Goal: Transaction & Acquisition: Purchase product/service

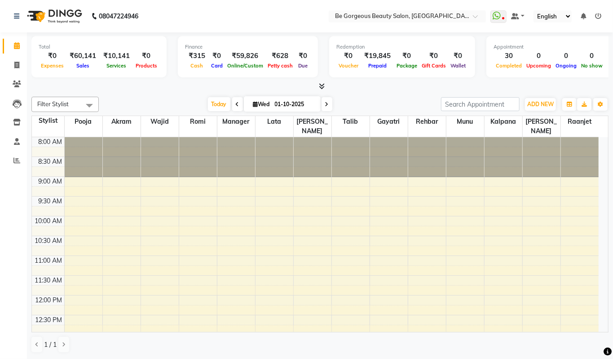
click at [318, 87] on span at bounding box center [319, 86] width 9 height 9
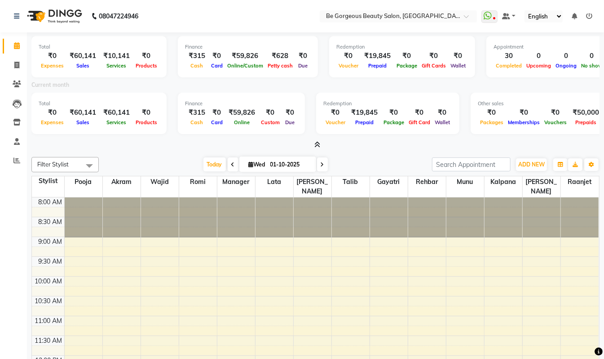
drag, startPoint x: 2, startPoint y: 202, endPoint x: 0, endPoint y: 195, distance: 7.0
click at [0, 195] on div "Calendar Invoice Clients Leads Inventory Staff Reports Completed InProgress Upc…" at bounding box center [60, 215] width 121 height 380
click at [18, 63] on icon at bounding box center [16, 65] width 5 height 7
select select "service"
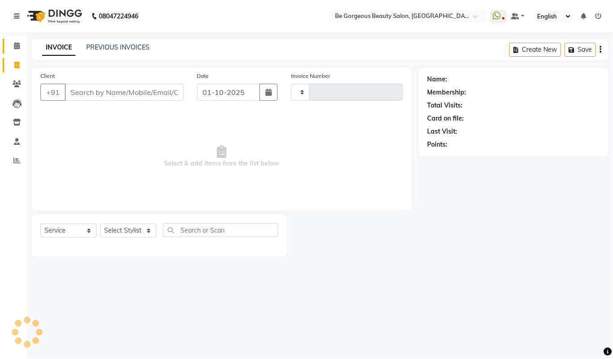
type input "5080"
select select "5405"
click at [15, 49] on icon at bounding box center [17, 45] width 6 height 7
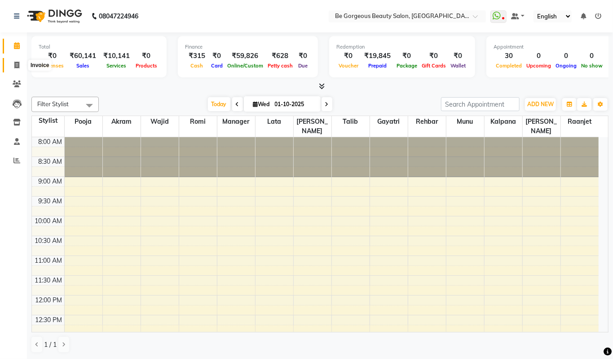
click at [18, 65] on icon at bounding box center [16, 65] width 5 height 7
select select "service"
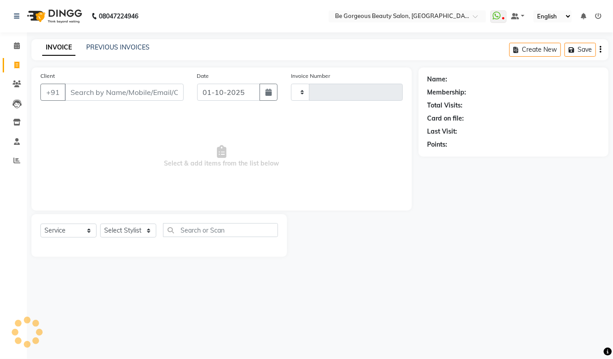
type input "5080"
select select "5405"
click at [20, 53] on link "Calendar" at bounding box center [14, 46] width 22 height 15
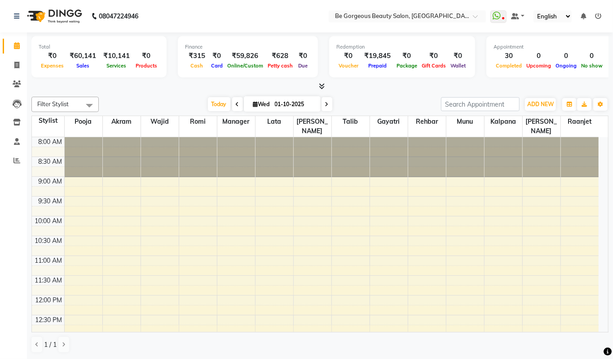
click at [322, 90] on span at bounding box center [319, 86] width 9 height 9
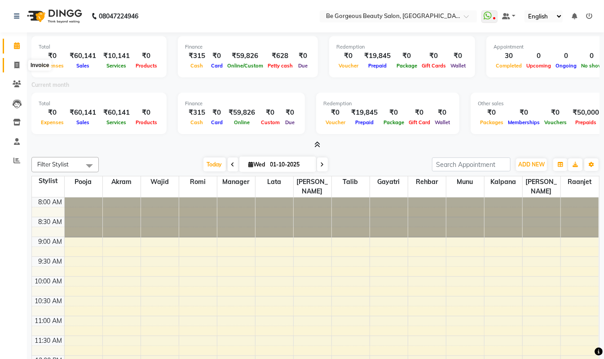
click at [18, 66] on icon at bounding box center [16, 65] width 5 height 7
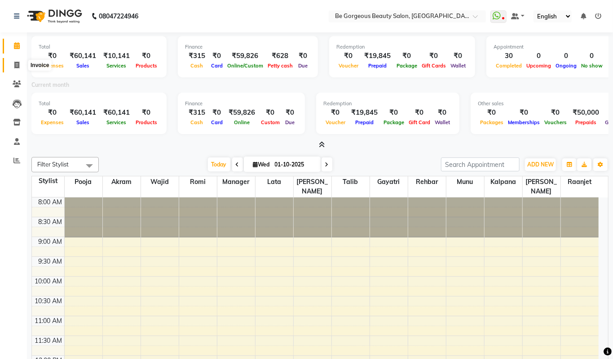
select select "5405"
select select "service"
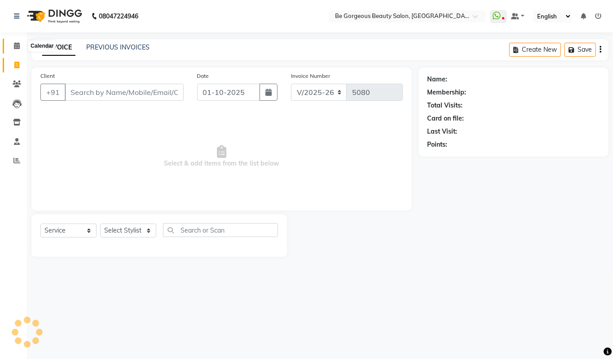
click at [14, 49] on icon at bounding box center [17, 45] width 6 height 7
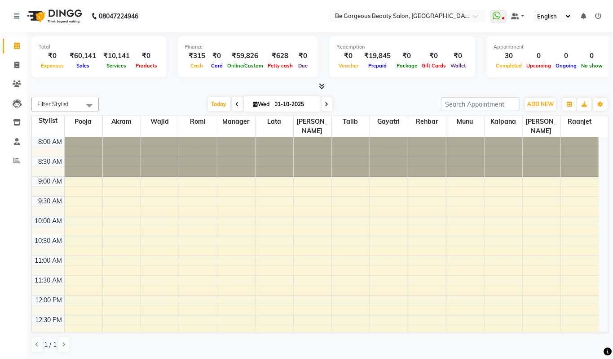
click at [322, 87] on icon at bounding box center [322, 86] width 6 height 7
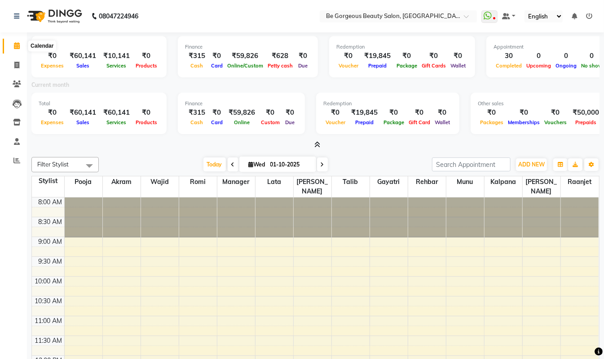
click at [14, 47] on icon at bounding box center [17, 45] width 6 height 7
click at [15, 62] on icon at bounding box center [16, 65] width 5 height 7
select select "service"
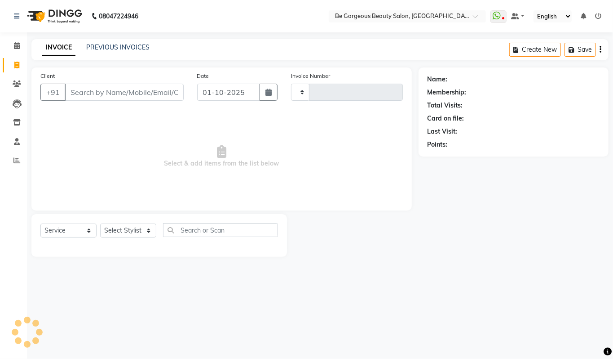
type input "5080"
select select "5405"
click at [122, 229] on select "Select Stylist [PERSON_NAME] [PERSON_NAME] Manager Munu [PERSON_NAME] Rehbar [P…" at bounding box center [128, 230] width 56 height 14
select select "90705"
click at [100, 223] on select "Select Stylist [PERSON_NAME] [PERSON_NAME] Manager Munu [PERSON_NAME] Rehbar [P…" at bounding box center [128, 230] width 56 height 14
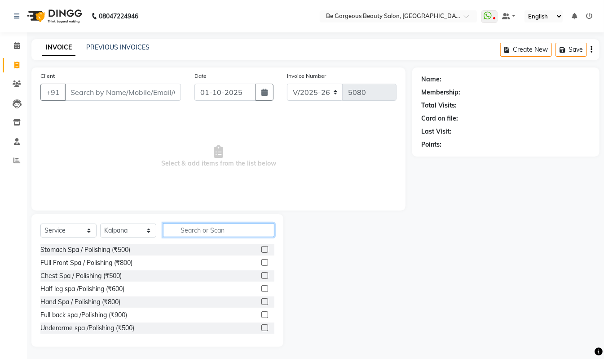
click at [187, 229] on input "text" at bounding box center [218, 230] width 111 height 14
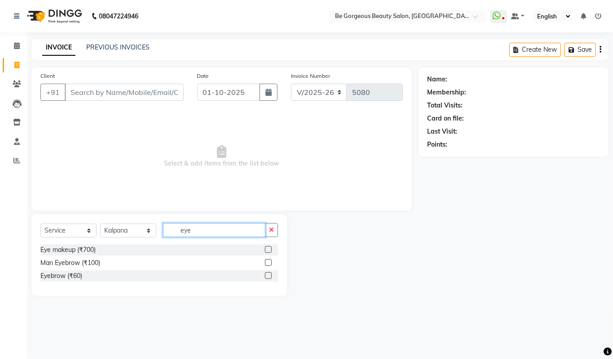
type input "eye"
click at [266, 275] on label at bounding box center [268, 275] width 7 height 7
click at [266, 275] on input "checkbox" at bounding box center [268, 276] width 6 height 6
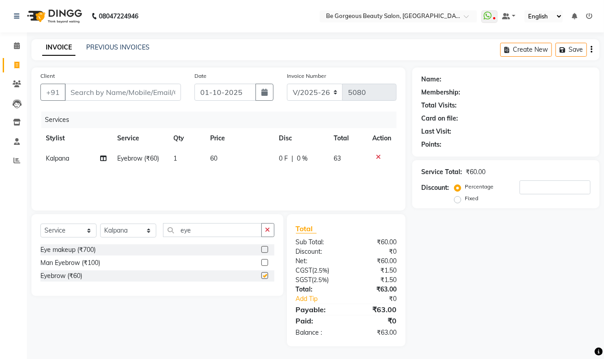
checkbox input "false"
click at [203, 232] on input "eye" at bounding box center [212, 230] width 99 height 14
type input "e"
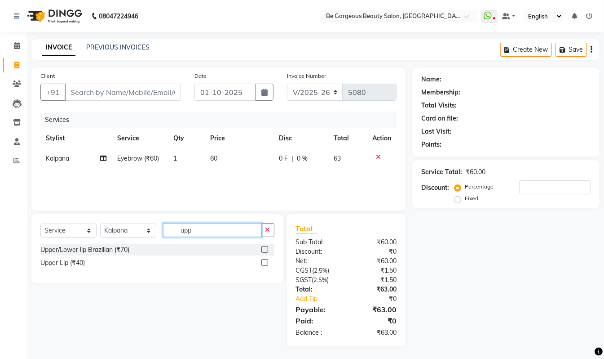
type input "upp"
click at [263, 263] on label at bounding box center [264, 262] width 7 height 7
click at [263, 263] on input "checkbox" at bounding box center [264, 263] width 6 height 6
checkbox input "false"
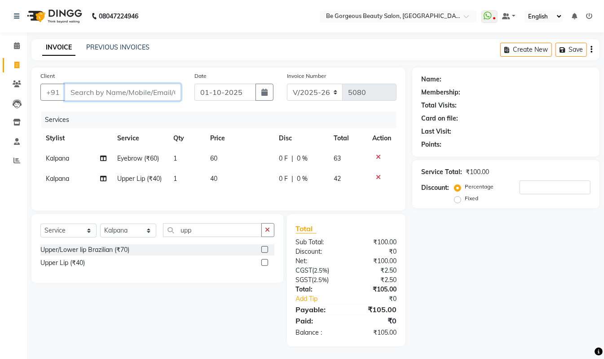
click at [74, 94] on input "Client" at bounding box center [123, 92] width 116 height 17
type input "7"
type input "0"
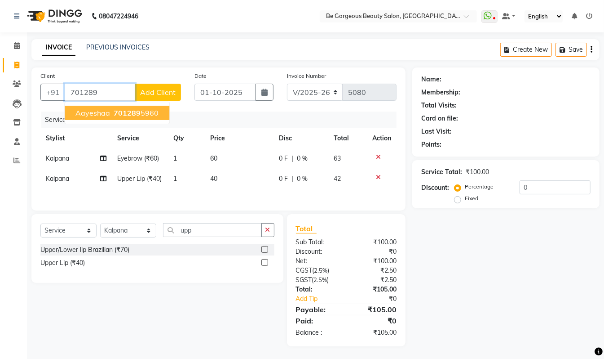
click at [129, 114] on span "701289" at bounding box center [127, 112] width 27 height 9
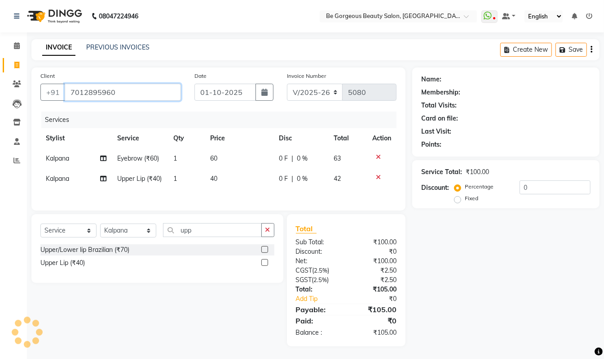
type input "7012895960"
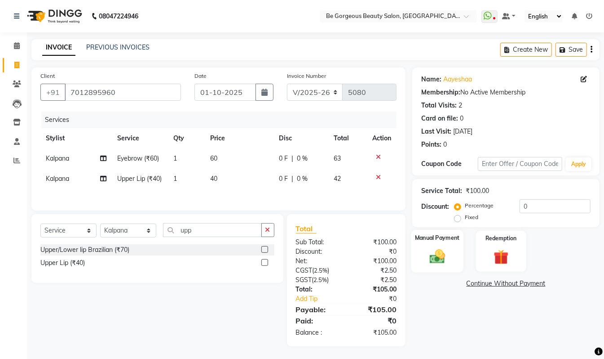
click at [452, 248] on div "Manual Payment" at bounding box center [438, 251] width 52 height 43
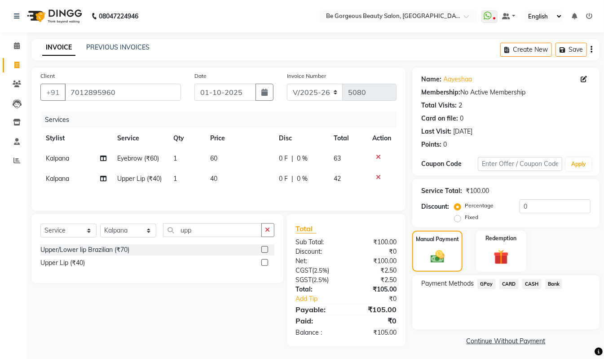
click at [482, 284] on span "GPay" at bounding box center [487, 284] width 18 height 10
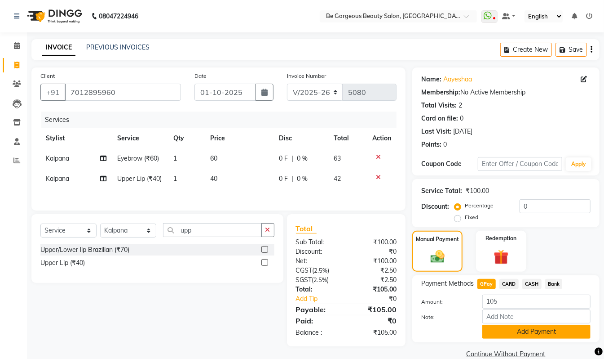
click at [541, 336] on button "Add Payment" at bounding box center [537, 331] width 108 height 14
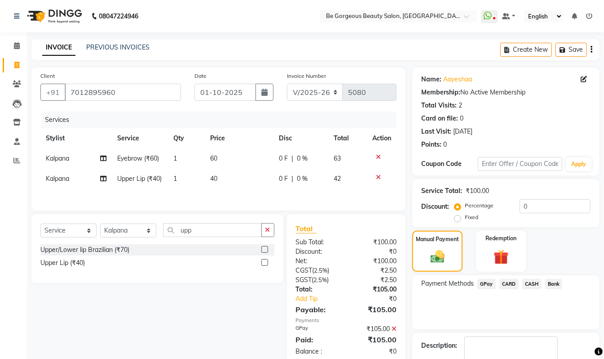
scroll to position [53, 0]
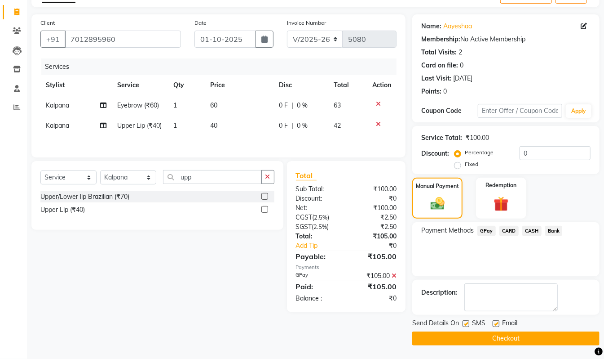
click at [550, 341] on button "Checkout" at bounding box center [505, 338] width 187 height 14
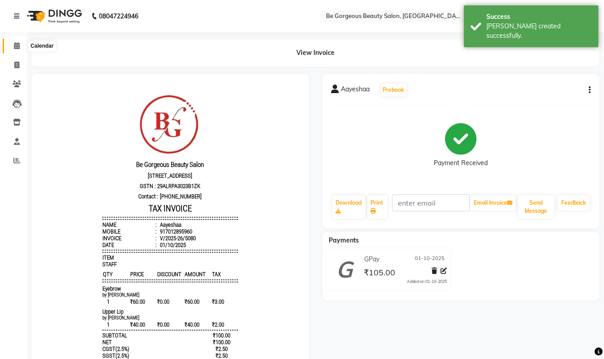
click at [18, 48] on icon at bounding box center [17, 45] width 6 height 7
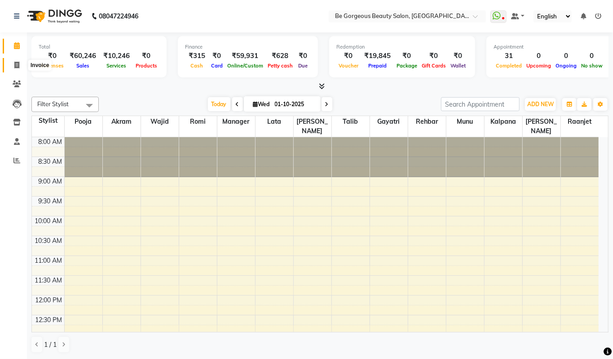
click at [20, 63] on span at bounding box center [17, 65] width 16 height 10
select select "5405"
select select "service"
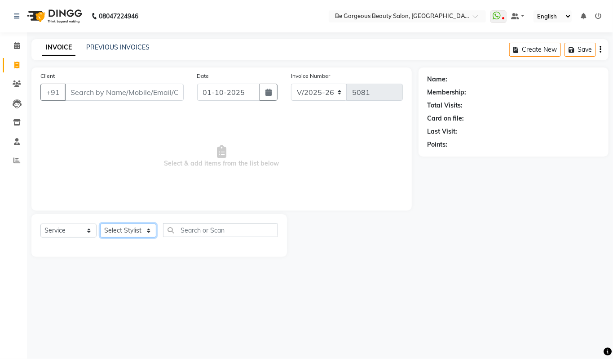
click at [120, 226] on select "Select Stylist [PERSON_NAME] [PERSON_NAME] Manager Munu [PERSON_NAME] Rehbar [P…" at bounding box center [128, 230] width 56 height 14
select select "90706"
click at [100, 223] on select "Select Stylist [PERSON_NAME] [PERSON_NAME] Manager Munu [PERSON_NAME] Rehbar [P…" at bounding box center [128, 230] width 56 height 14
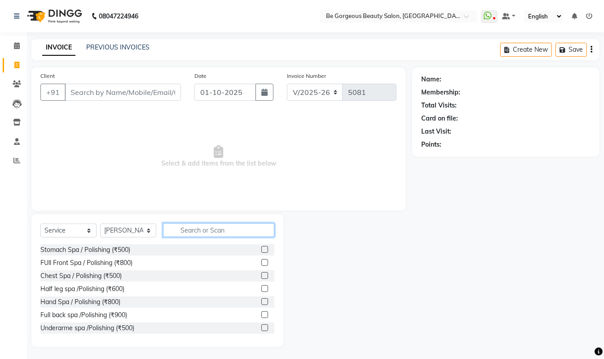
click at [209, 231] on input "text" at bounding box center [218, 230] width 111 height 14
type input "man cu"
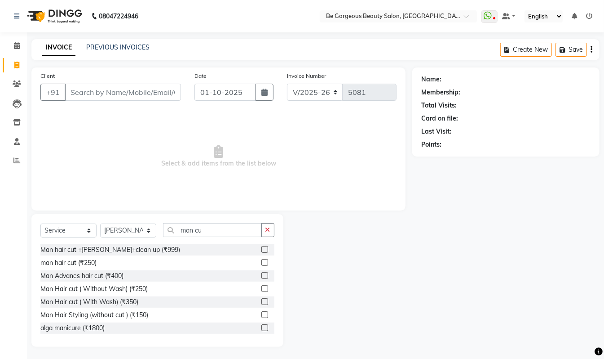
click at [261, 263] on label at bounding box center [264, 262] width 7 height 7
click at [261, 263] on input "checkbox" at bounding box center [264, 263] width 6 height 6
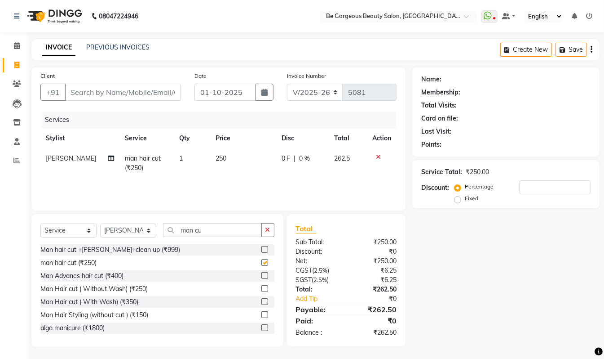
checkbox input "false"
drag, startPoint x: 207, startPoint y: 222, endPoint x: 208, endPoint y: 230, distance: 8.2
click at [207, 226] on div "Select Service Product Membership Package Voucher Prepaid Gift Card Select Styl…" at bounding box center [157, 280] width 252 height 133
click at [208, 230] on input "man cu" at bounding box center [212, 230] width 99 height 14
type input "m"
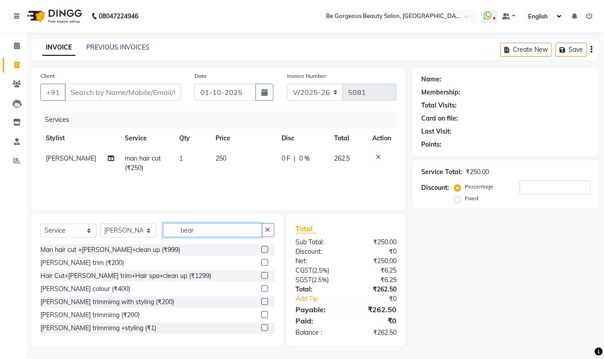
type input "bear"
click at [261, 261] on label at bounding box center [264, 262] width 7 height 7
click at [261, 261] on input "checkbox" at bounding box center [264, 263] width 6 height 6
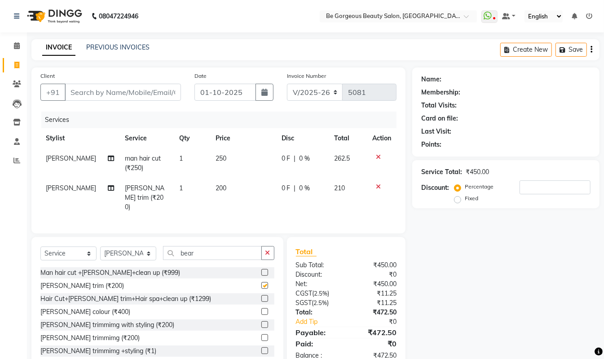
checkbox input "false"
click at [94, 91] on input "Client" at bounding box center [123, 92] width 116 height 17
click at [100, 93] on input "Client" at bounding box center [123, 92] width 116 height 17
type input "6"
type input "0"
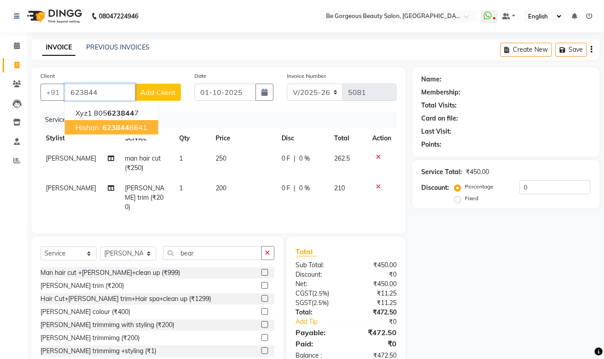
click at [135, 129] on ngb-highlight "623844 6641" at bounding box center [124, 127] width 47 height 9
type input "6238446641"
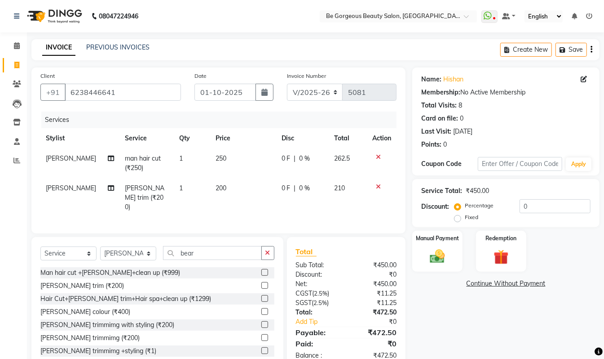
scroll to position [24, 0]
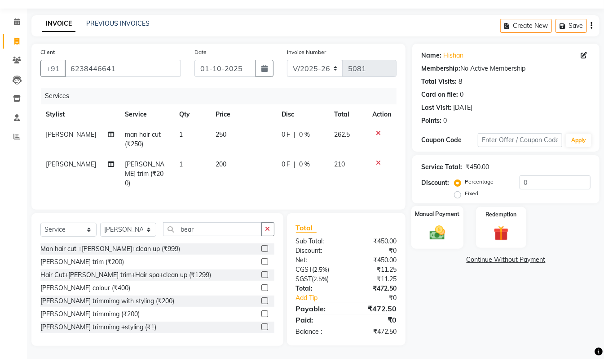
click at [433, 218] on div "Manual Payment" at bounding box center [438, 227] width 52 height 43
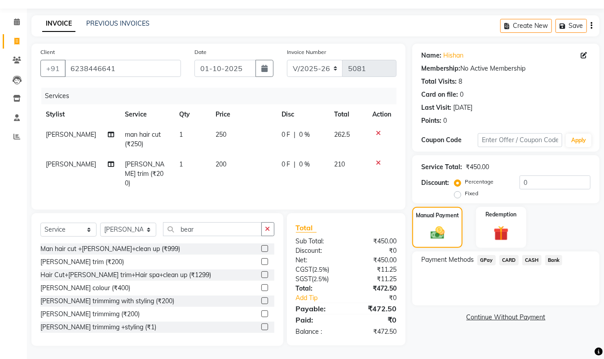
click at [489, 259] on span "GPay" at bounding box center [487, 260] width 18 height 10
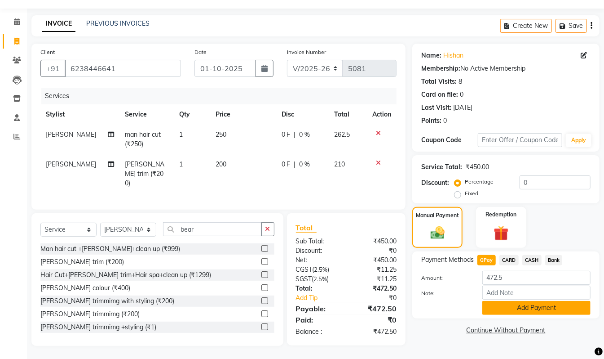
click at [554, 304] on button "Add Payment" at bounding box center [537, 308] width 108 height 14
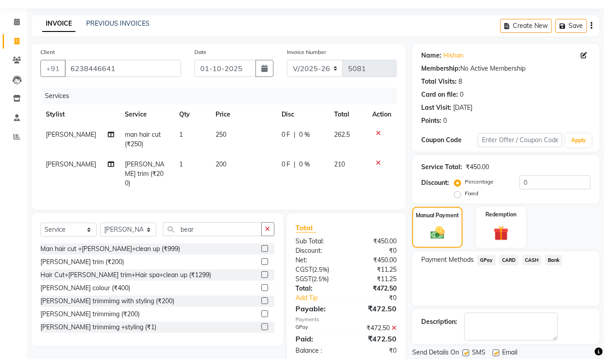
scroll to position [53, 0]
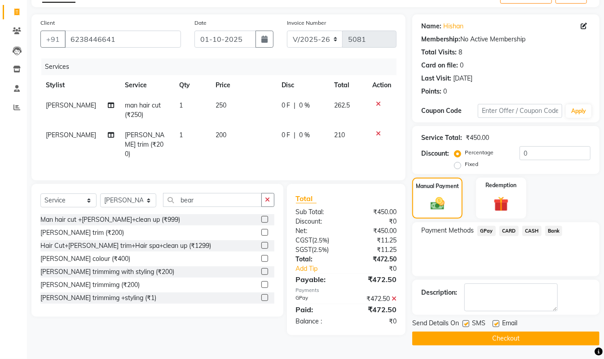
click at [549, 340] on button "Checkout" at bounding box center [505, 338] width 187 height 14
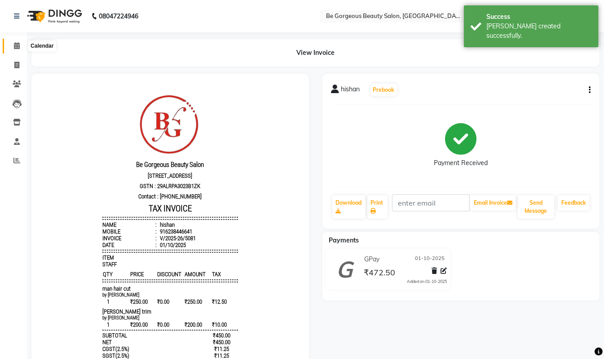
click at [15, 45] on icon at bounding box center [17, 45] width 6 height 7
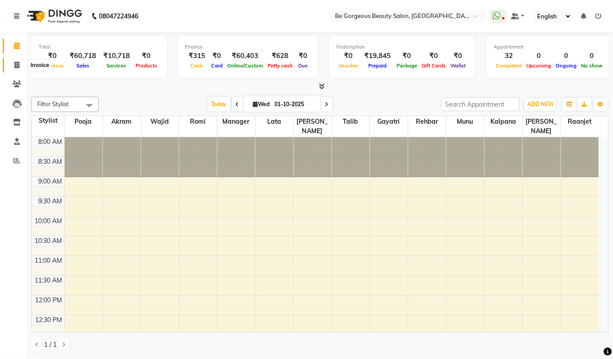
click at [15, 63] on icon at bounding box center [16, 65] width 5 height 7
select select "service"
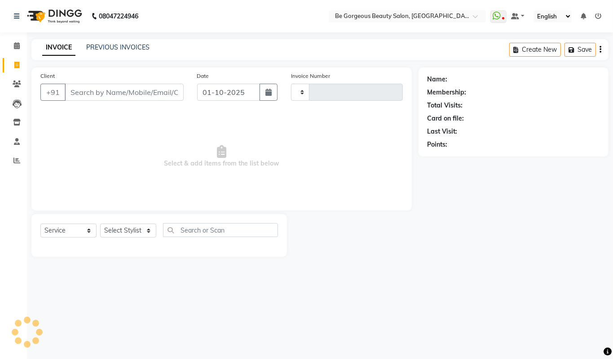
type input "5082"
select select "5405"
click at [123, 229] on select "Select Stylist [PERSON_NAME] [PERSON_NAME] Manager Munu [PERSON_NAME] Rehbar [P…" at bounding box center [128, 230] width 56 height 14
select select "90705"
click at [100, 223] on select "Select Stylist [PERSON_NAME] [PERSON_NAME] Manager Munu [PERSON_NAME] Rehbar [P…" at bounding box center [128, 230] width 56 height 14
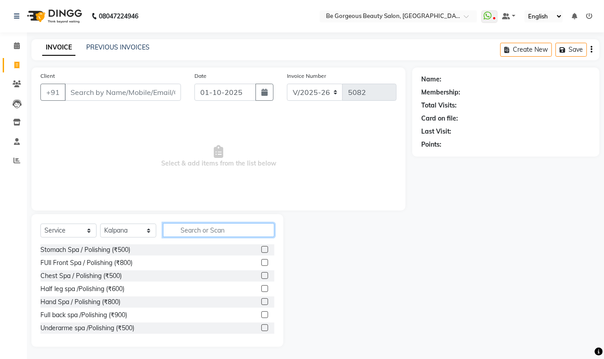
click at [202, 226] on input "text" at bounding box center [218, 230] width 111 height 14
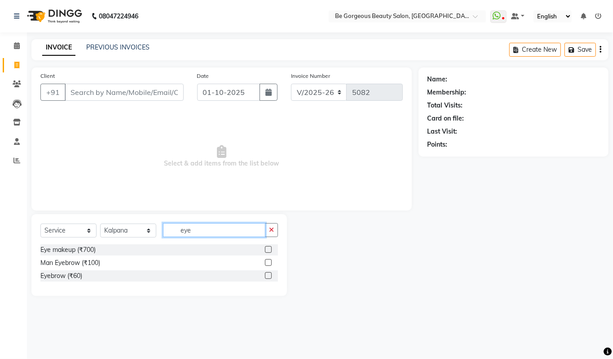
type input "eye"
click at [269, 275] on label at bounding box center [268, 275] width 7 height 7
click at [269, 275] on input "checkbox" at bounding box center [268, 276] width 6 height 6
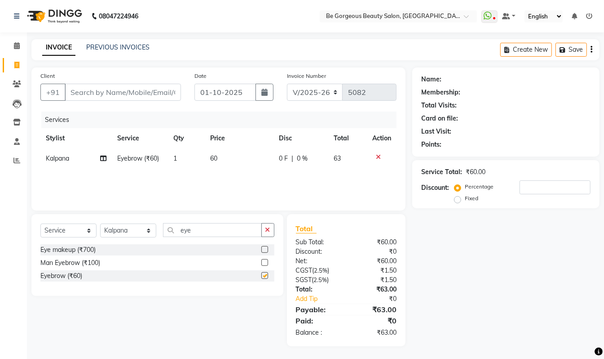
checkbox input "false"
click at [90, 90] on input "Client" at bounding box center [123, 92] width 116 height 17
type input "8"
type input "0"
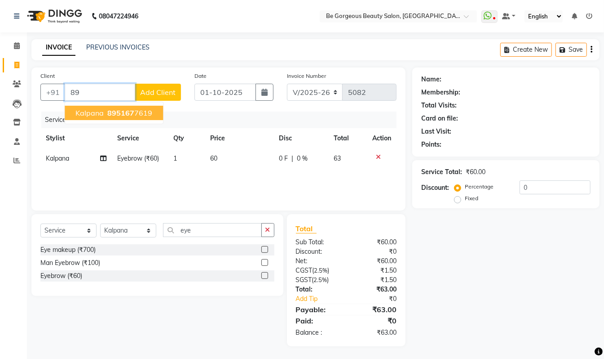
type input "8"
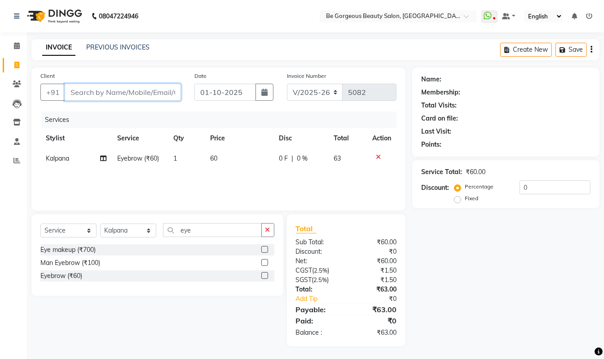
click at [98, 94] on input "Client" at bounding box center [123, 92] width 116 height 17
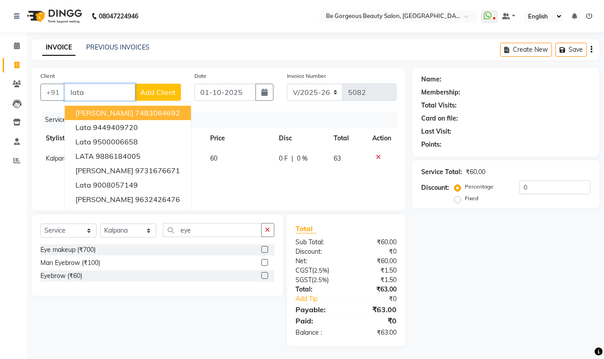
click at [110, 113] on span "Lata Agarwal" at bounding box center [104, 112] width 58 height 9
type input "7483064692"
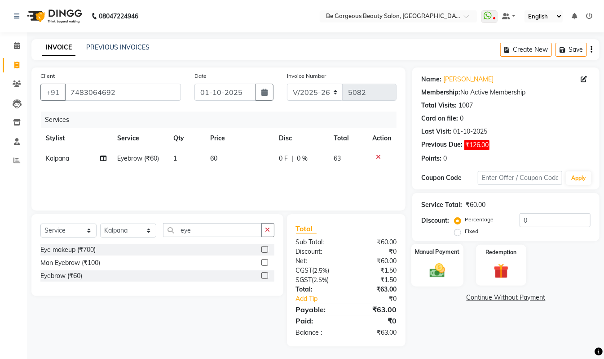
click at [443, 269] on img at bounding box center [437, 270] width 25 height 18
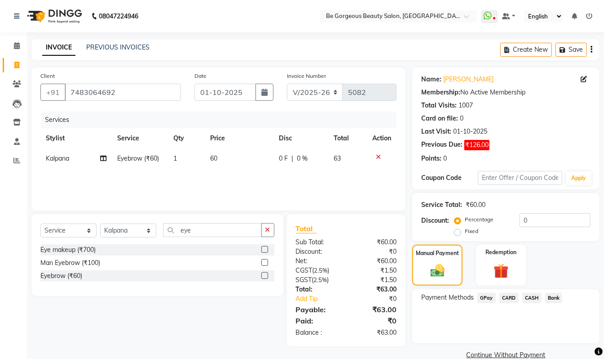
click at [490, 300] on span "GPay" at bounding box center [487, 297] width 18 height 10
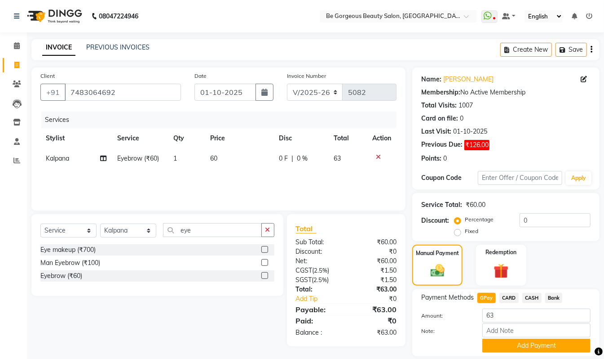
scroll to position [29, 0]
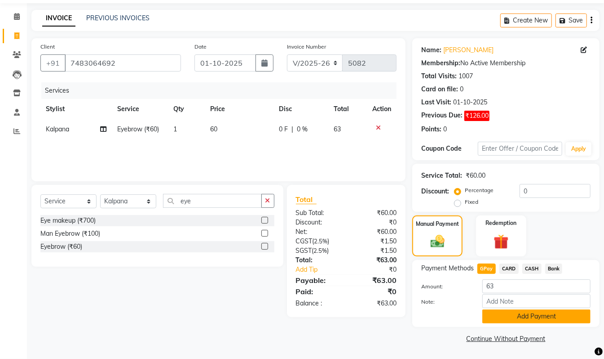
click at [560, 318] on button "Add Payment" at bounding box center [537, 316] width 108 height 14
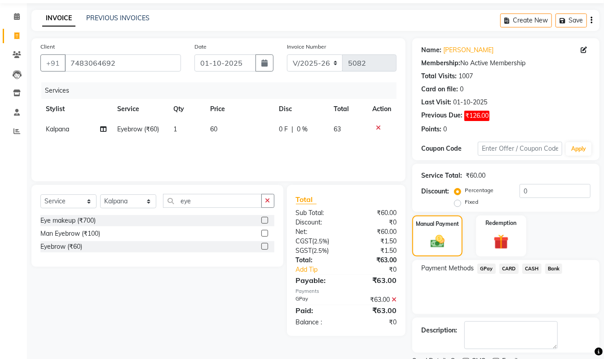
scroll to position [67, 0]
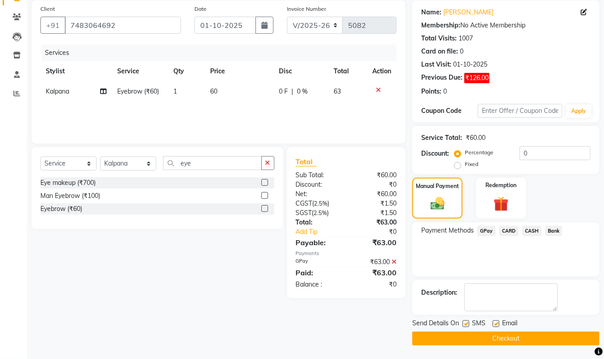
click at [511, 340] on button "Checkout" at bounding box center [505, 338] width 187 height 14
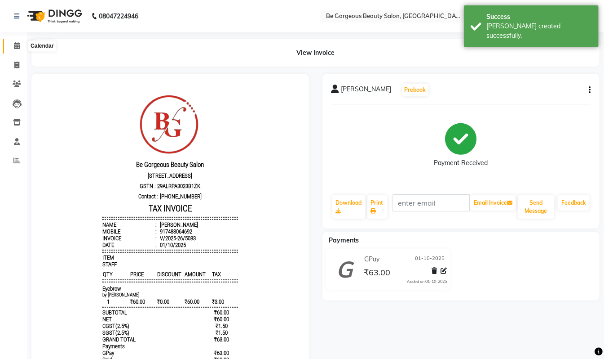
click at [15, 46] on icon at bounding box center [17, 45] width 6 height 7
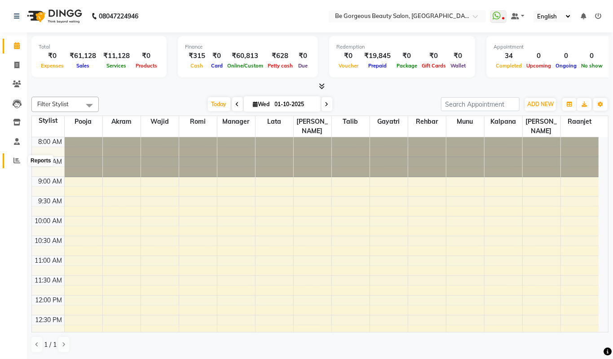
click at [13, 160] on icon at bounding box center [16, 160] width 7 height 7
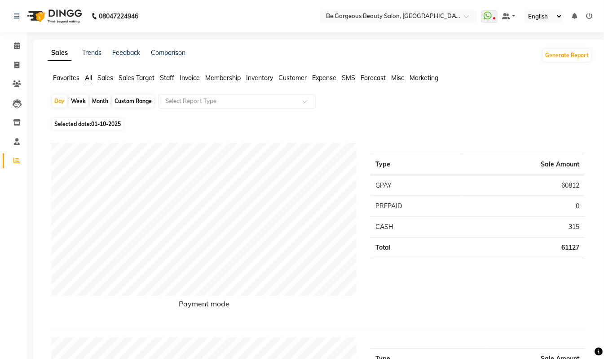
click at [169, 75] on span "Staff" at bounding box center [167, 78] width 14 height 8
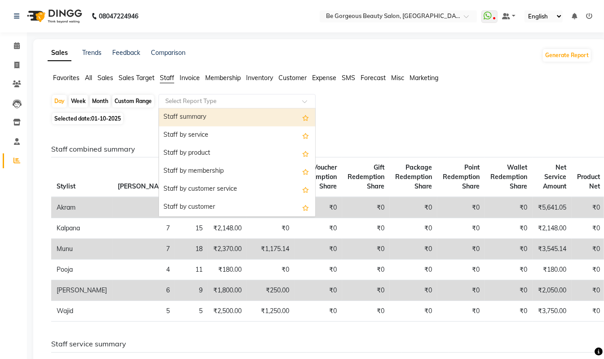
click at [182, 99] on input "text" at bounding box center [228, 101] width 129 height 9
click at [186, 115] on div "Staff summary" at bounding box center [237, 117] width 156 height 18
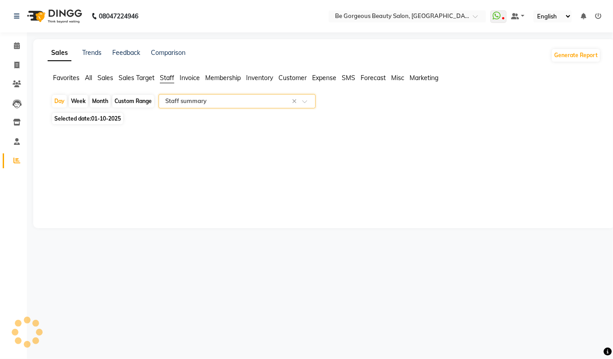
select select "pdf"
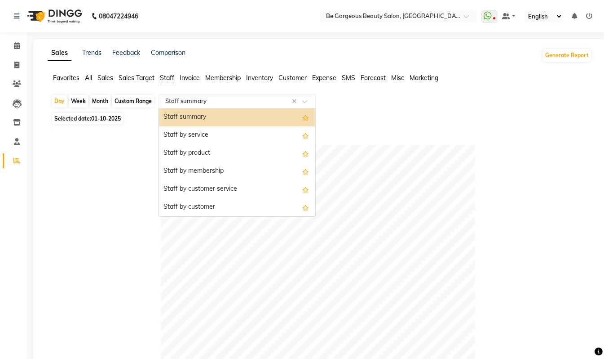
click at [216, 97] on div "Select Report Type × Staff summary ×" at bounding box center [237, 101] width 157 height 14
click at [229, 117] on div "Staff summary" at bounding box center [237, 117] width 156 height 18
click at [232, 101] on input "text" at bounding box center [228, 101] width 129 height 9
click at [236, 99] on input "text" at bounding box center [228, 101] width 129 height 9
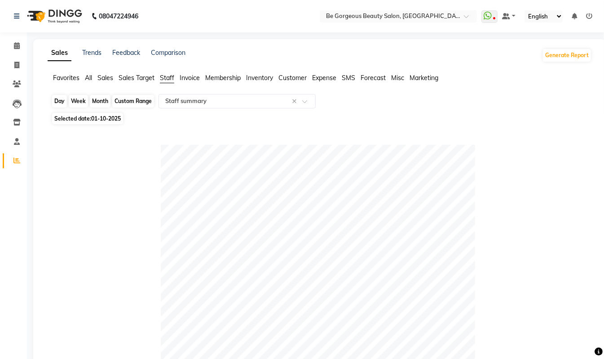
click at [62, 101] on div "Day" at bounding box center [59, 101] width 15 height 13
select select "10"
select select "2025"
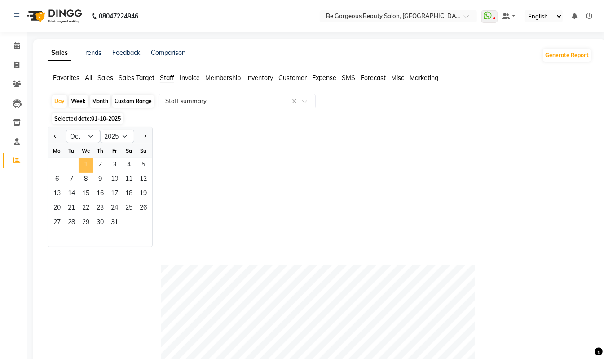
click at [85, 164] on span "1" at bounding box center [86, 165] width 14 height 14
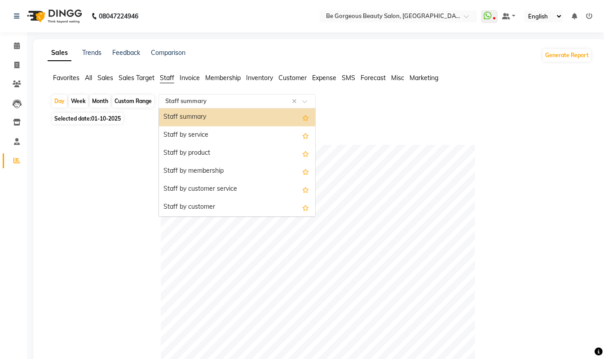
click at [191, 96] on div "Select Report Type × Staff summary ×" at bounding box center [237, 101] width 157 height 14
click at [213, 111] on div "Staff summary" at bounding box center [237, 117] width 156 height 18
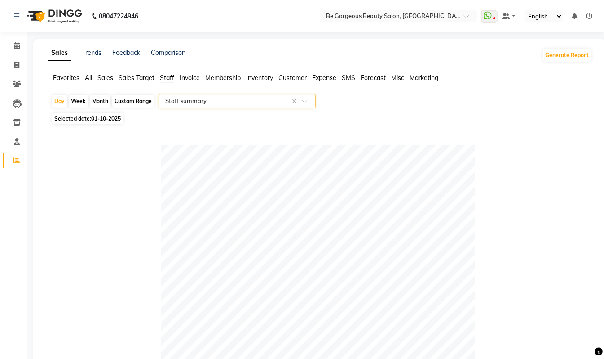
scroll to position [314, 0]
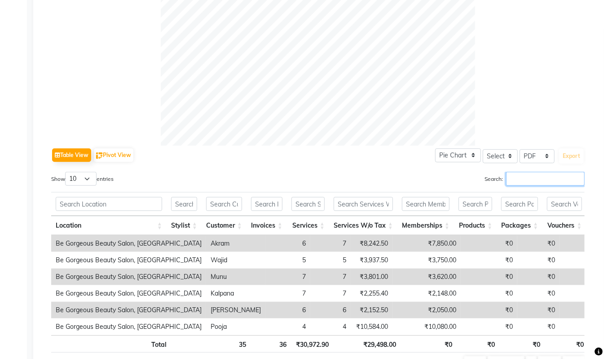
click at [517, 180] on input "Search:" at bounding box center [545, 179] width 79 height 14
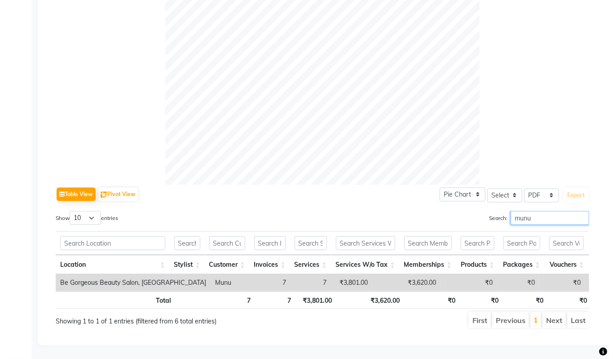
scroll to position [0, 0]
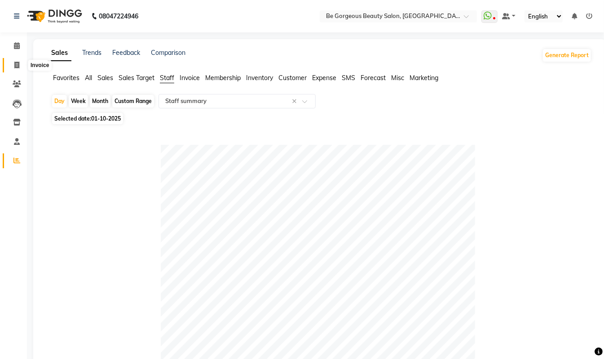
type input "munu"
click at [16, 63] on icon at bounding box center [16, 65] width 5 height 7
select select "5405"
select select "service"
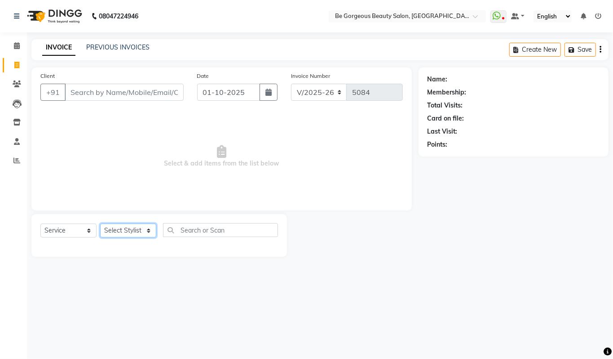
click at [132, 230] on select "Select Stylist [PERSON_NAME] [PERSON_NAME] Manager Munu [PERSON_NAME] Rehbar [P…" at bounding box center [128, 230] width 56 height 14
select select "90705"
click at [100, 223] on select "Select Stylist [PERSON_NAME] [PERSON_NAME] Manager Munu [PERSON_NAME] Rehbar [P…" at bounding box center [128, 230] width 56 height 14
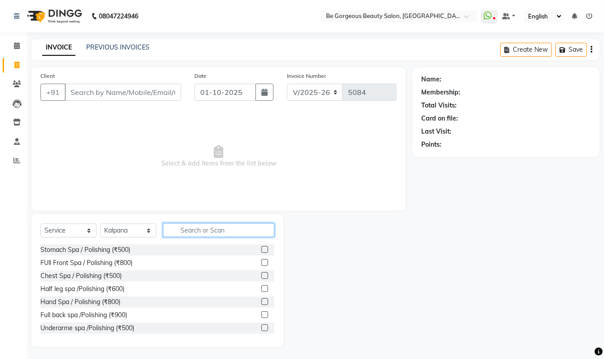
click at [205, 230] on input "text" at bounding box center [218, 230] width 111 height 14
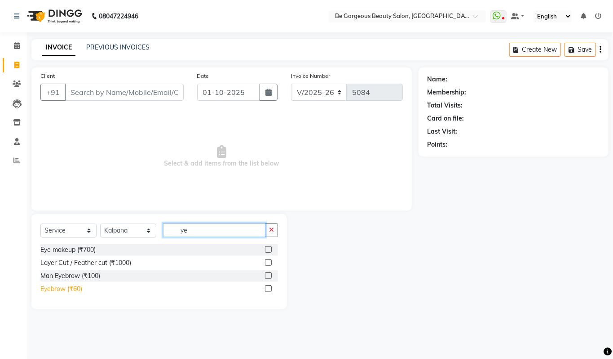
type input "ye"
click at [62, 286] on div "Eyebrow (₹60)" at bounding box center [61, 288] width 42 height 9
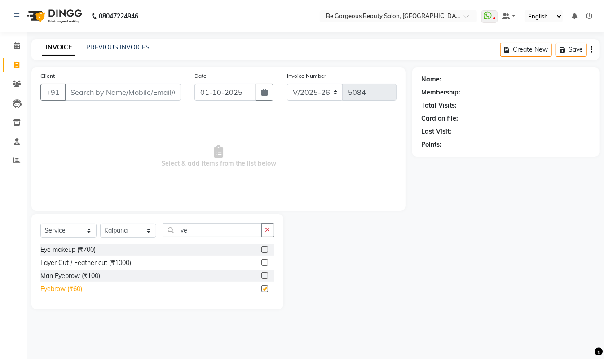
checkbox input "false"
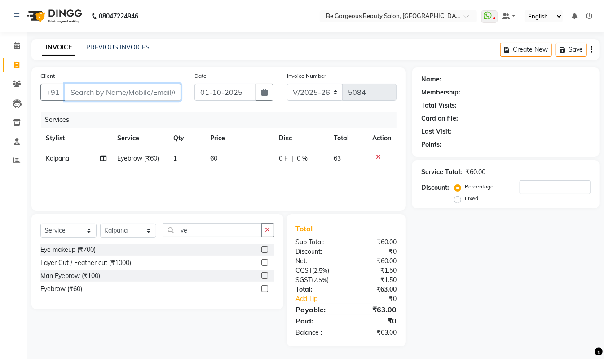
click at [112, 93] on input "Client" at bounding box center [123, 92] width 116 height 17
type input "9"
type input "0"
type input "9333144728"
click at [162, 82] on div "Client +91 9333144728 Add Client" at bounding box center [111, 89] width 154 height 37
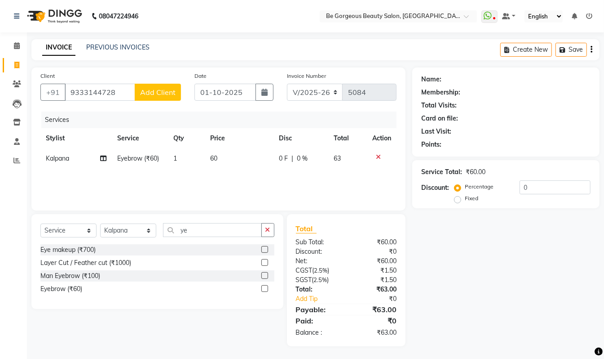
click at [167, 91] on span "Add Client" at bounding box center [157, 92] width 35 height 9
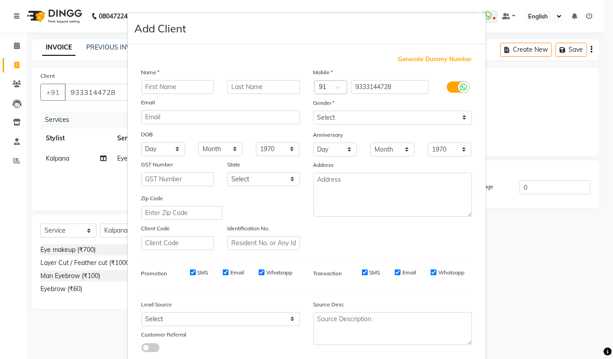
click at [168, 91] on input "text" at bounding box center [178, 87] width 73 height 14
type input "rajip"
click at [353, 112] on select "Select Male Female Other Prefer Not To Say" at bounding box center [393, 118] width 159 height 14
select select "male"
click at [314, 111] on select "Select Male Female Other Prefer Not To Say" at bounding box center [393, 118] width 159 height 14
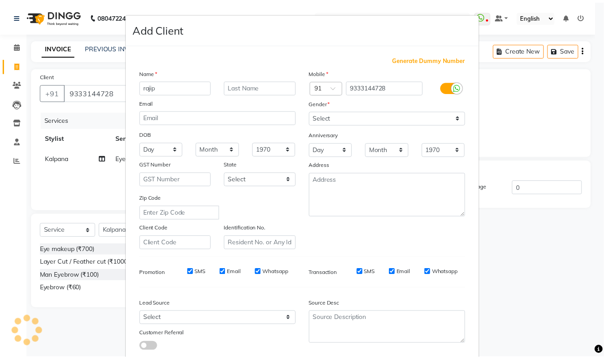
scroll to position [54, 0]
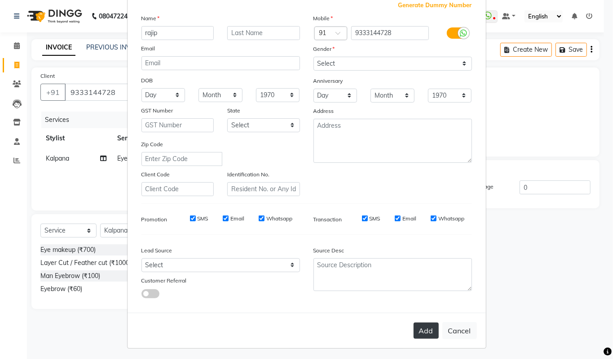
click at [420, 328] on button "Add" at bounding box center [426, 330] width 25 height 16
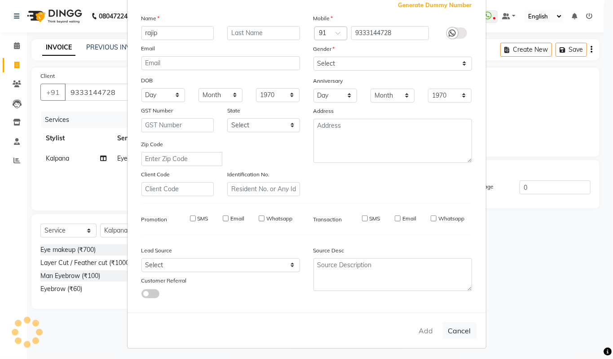
select select
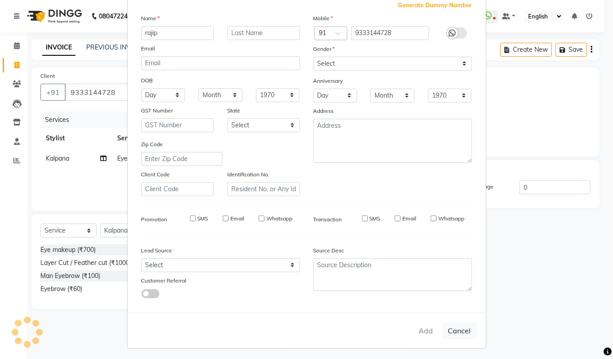
select select
checkbox input "false"
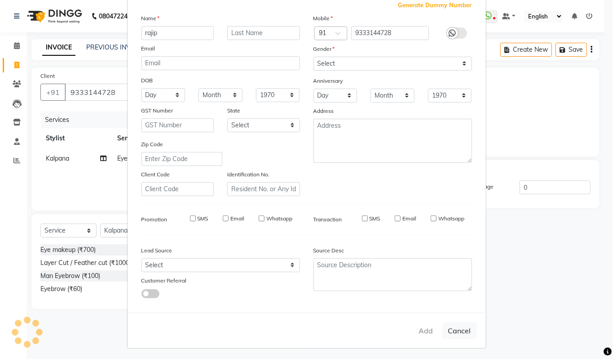
checkbox input "false"
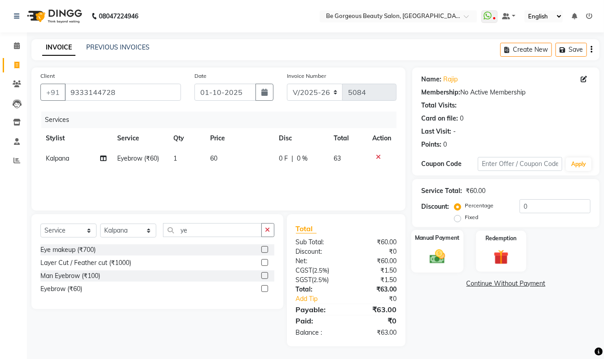
click at [439, 245] on div "Manual Payment" at bounding box center [438, 251] width 52 height 43
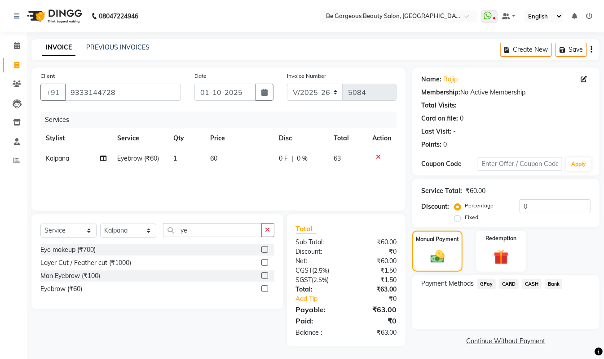
click at [485, 281] on span "GPay" at bounding box center [487, 284] width 18 height 10
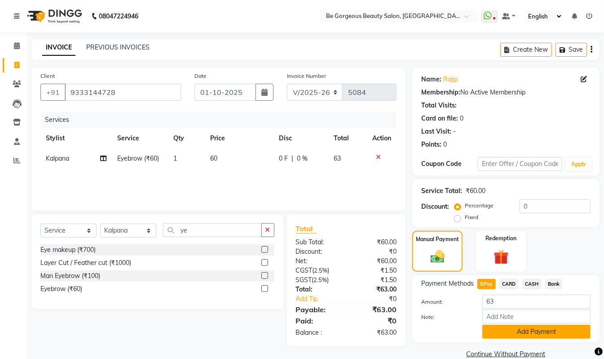
click at [529, 330] on button "Add Payment" at bounding box center [537, 331] width 108 height 14
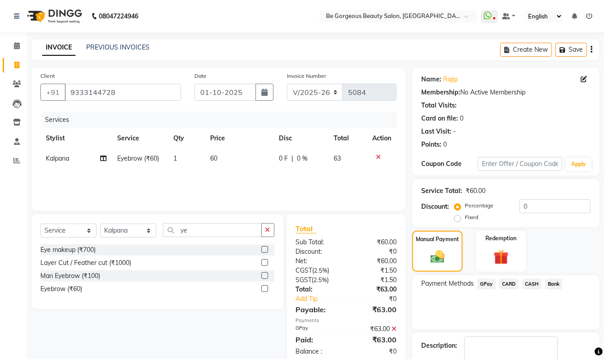
scroll to position [53, 0]
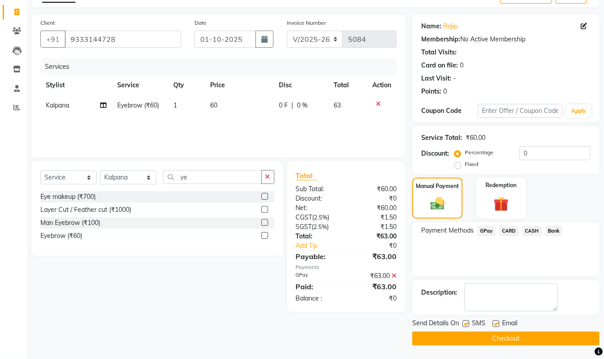
click at [498, 337] on button "Checkout" at bounding box center [505, 338] width 187 height 14
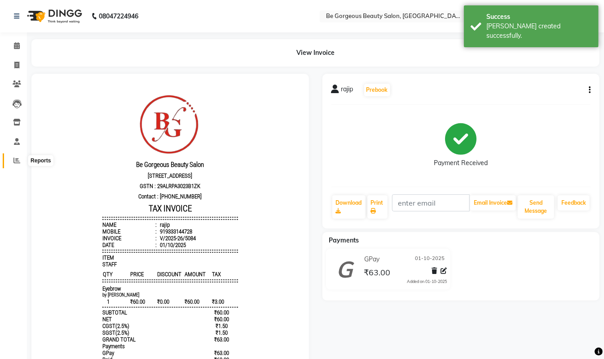
click at [13, 159] on icon at bounding box center [16, 160] width 7 height 7
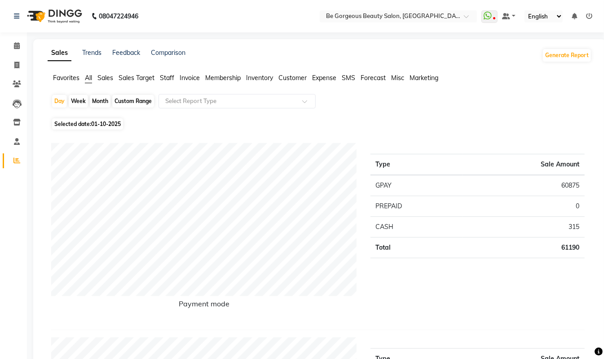
click at [168, 77] on span "Staff" at bounding box center [167, 78] width 14 height 8
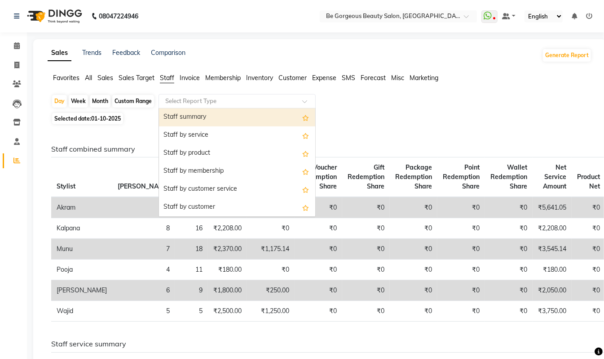
click at [186, 102] on input "text" at bounding box center [228, 101] width 129 height 9
click at [192, 114] on div "Staff summary" at bounding box center [237, 117] width 156 height 18
select select "pdf"
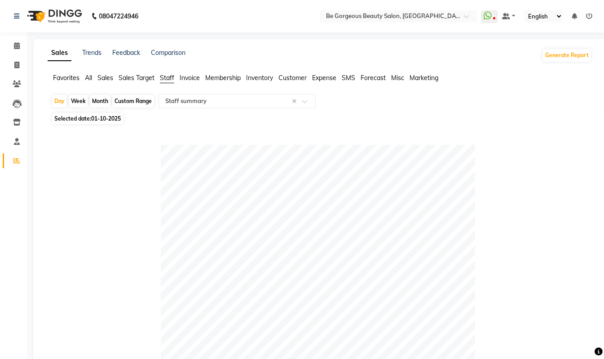
click at [14, 47] on icon at bounding box center [17, 45] width 6 height 7
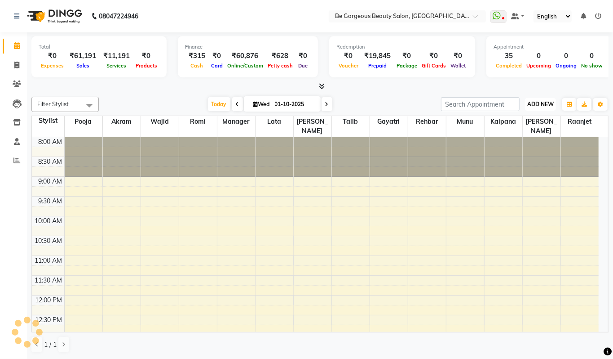
click at [541, 101] on span "ADD NEW" at bounding box center [540, 104] width 27 height 7
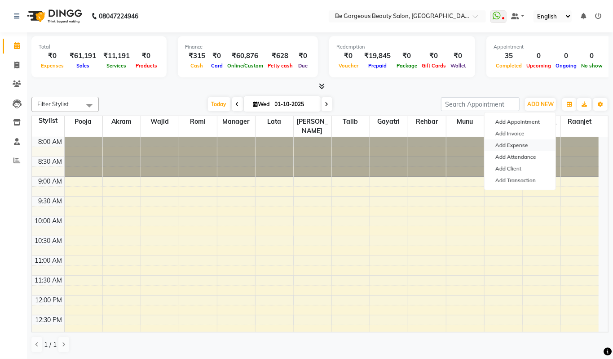
click at [518, 144] on link "Add Expense" at bounding box center [520, 145] width 71 height 12
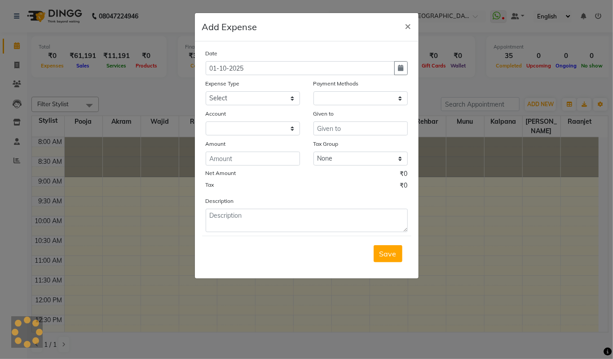
select select "1"
select select "4333"
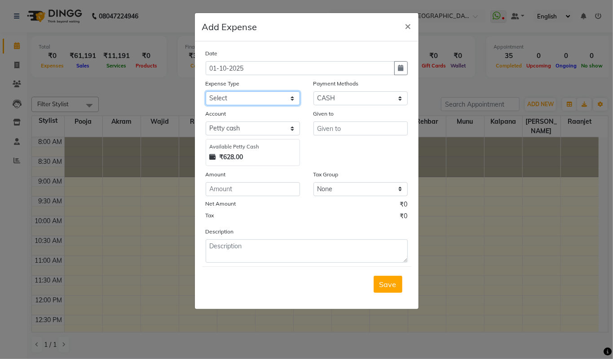
click at [252, 99] on select "Select Advance Salary Bank charges Car maintenance Cash transfer to bank Cash t…" at bounding box center [253, 98] width 94 height 14
select select "18"
click at [206, 91] on select "Select Advance Salary Bank charges Car maintenance Cash transfer to bank Cash t…" at bounding box center [253, 98] width 94 height 14
click at [338, 131] on input "text" at bounding box center [361, 128] width 94 height 14
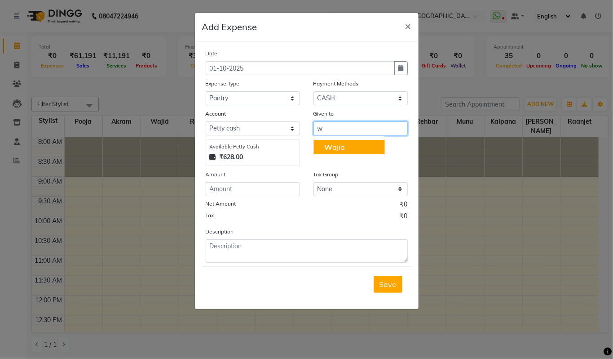
click at [347, 146] on button "W ajid" at bounding box center [349, 147] width 71 height 14
type input "Wajid"
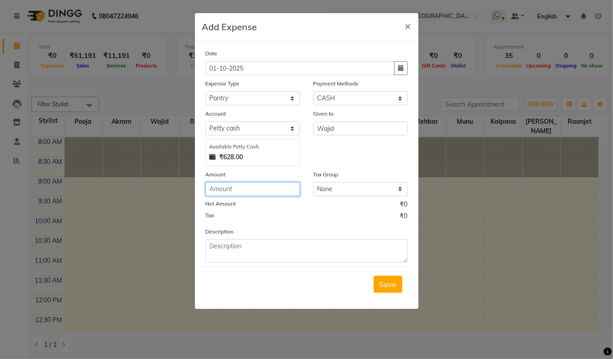
click at [230, 186] on input "number" at bounding box center [253, 189] width 94 height 14
type input "70"
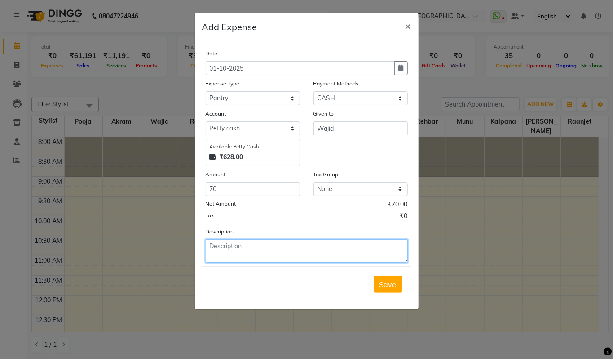
click at [219, 247] on textarea at bounding box center [307, 250] width 202 height 23
type textarea "milk gingar"
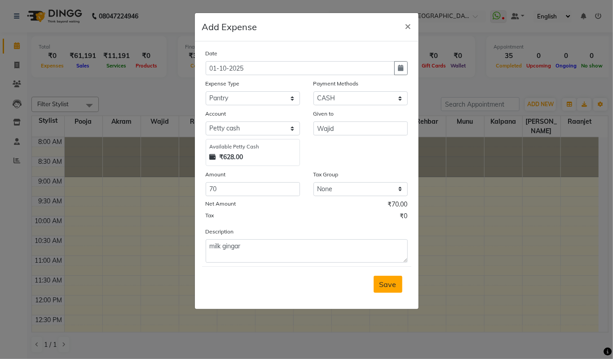
click at [386, 279] on span "Save" at bounding box center [388, 283] width 17 height 9
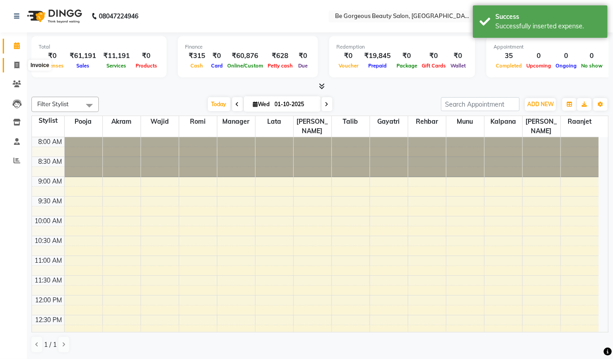
click at [14, 62] on icon at bounding box center [16, 65] width 5 height 7
select select "service"
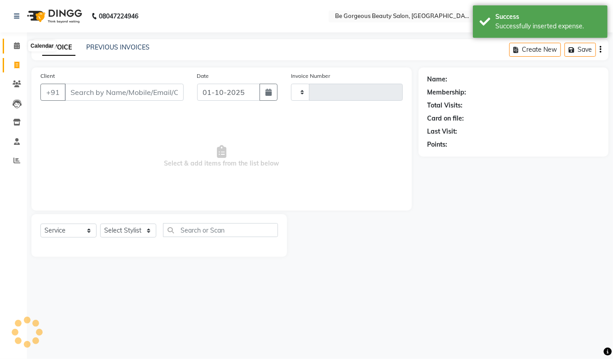
type input "5085"
select select "5405"
click at [16, 46] on icon at bounding box center [17, 45] width 6 height 7
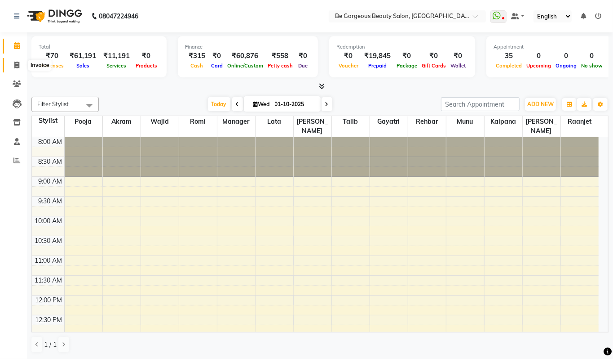
click at [14, 67] on icon at bounding box center [16, 65] width 5 height 7
select select "5405"
select select "service"
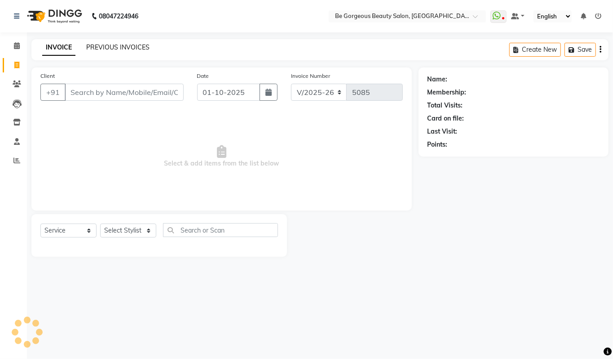
click at [135, 47] on link "PREVIOUS INVOICES" at bounding box center [117, 47] width 63 height 8
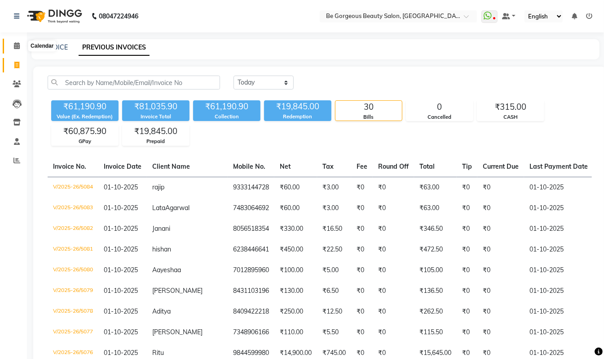
click at [18, 47] on icon at bounding box center [17, 45] width 6 height 7
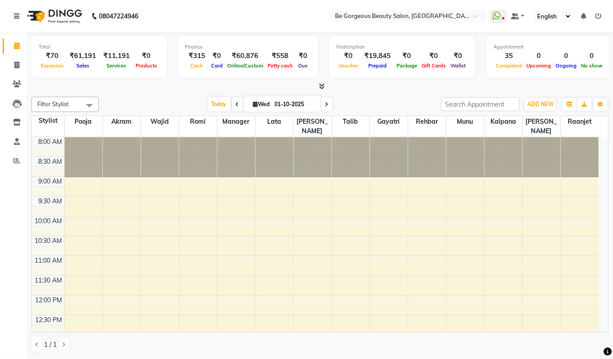
click at [319, 86] on icon at bounding box center [322, 86] width 6 height 7
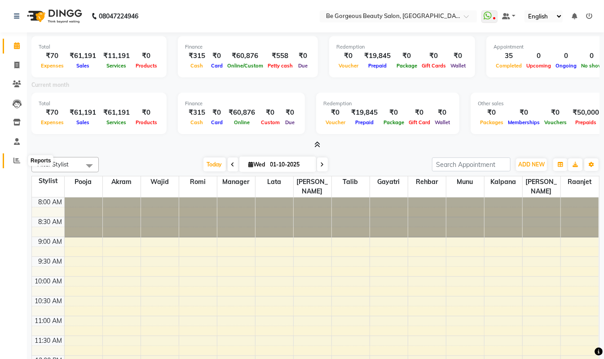
click at [15, 162] on icon at bounding box center [16, 160] width 7 height 7
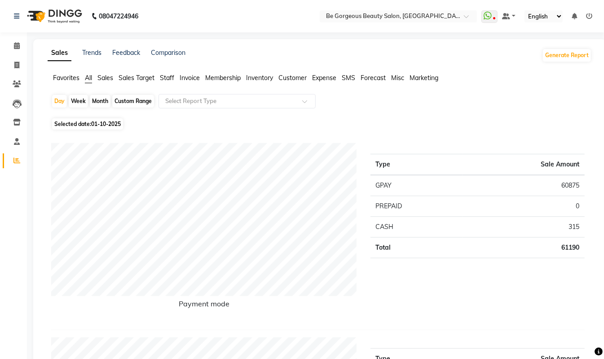
click at [167, 80] on span "Staff" at bounding box center [167, 78] width 14 height 8
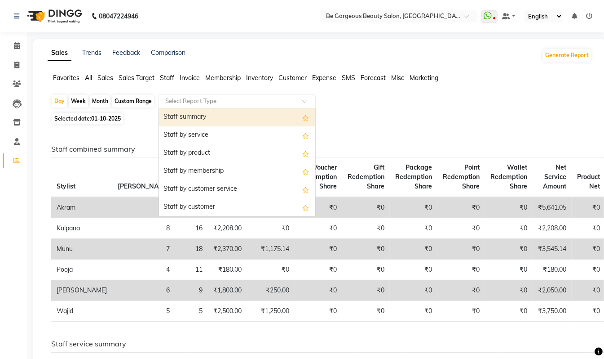
click at [232, 102] on input "text" at bounding box center [228, 101] width 129 height 9
click at [198, 115] on div "Staff summary" at bounding box center [237, 117] width 156 height 18
select select "pdf"
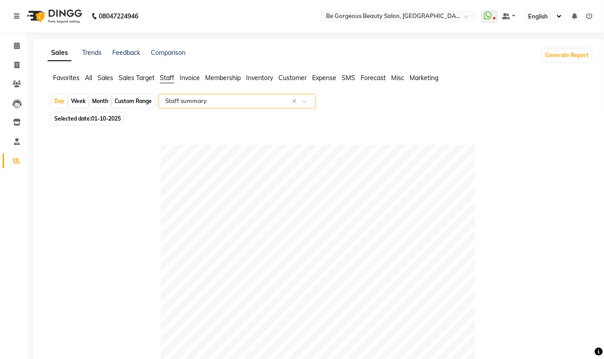
click at [589, 17] on icon at bounding box center [589, 16] width 6 height 6
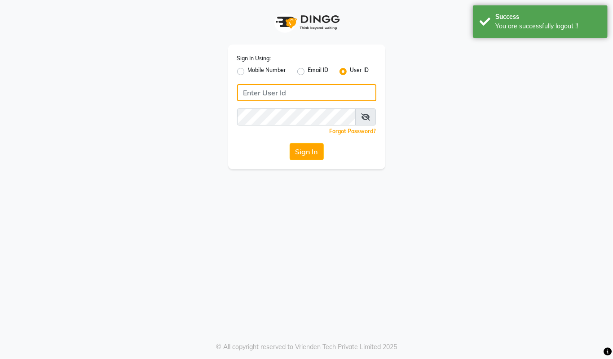
type input "94494097201"
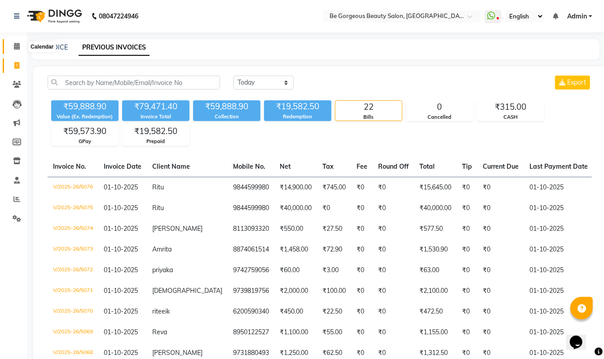
click at [18, 49] on icon at bounding box center [17, 46] width 6 height 7
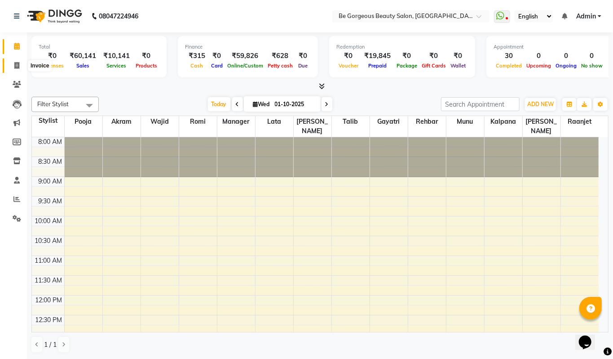
click at [15, 64] on icon at bounding box center [16, 65] width 5 height 7
select select "5405"
select select "service"
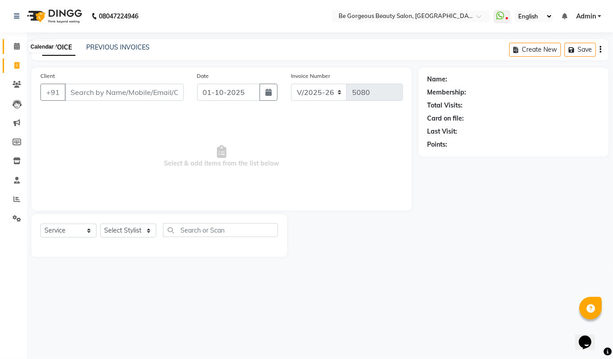
click at [18, 45] on icon at bounding box center [17, 46] width 6 height 7
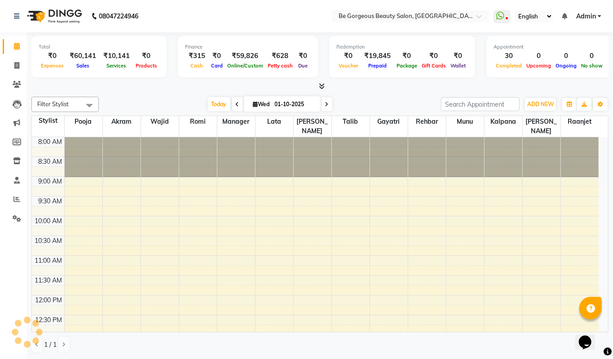
scroll to position [317, 0]
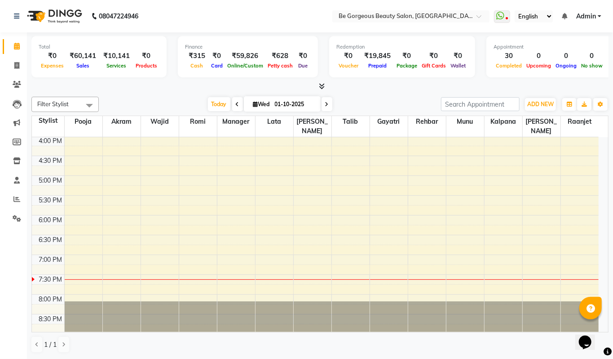
click at [320, 88] on icon at bounding box center [322, 86] width 6 height 7
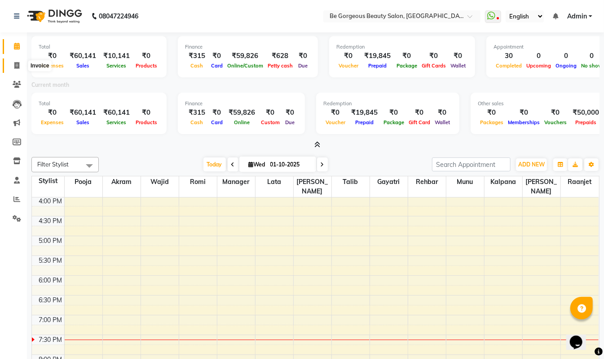
click at [15, 69] on span at bounding box center [17, 66] width 16 height 10
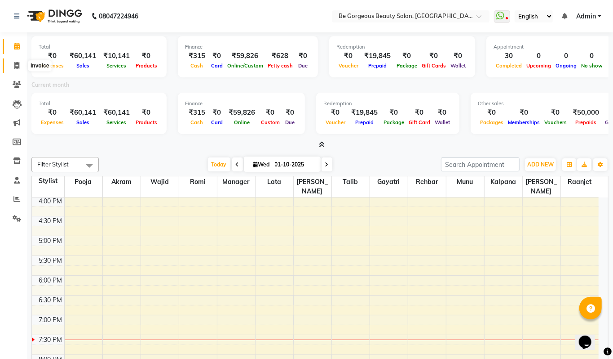
select select "5405"
select select "service"
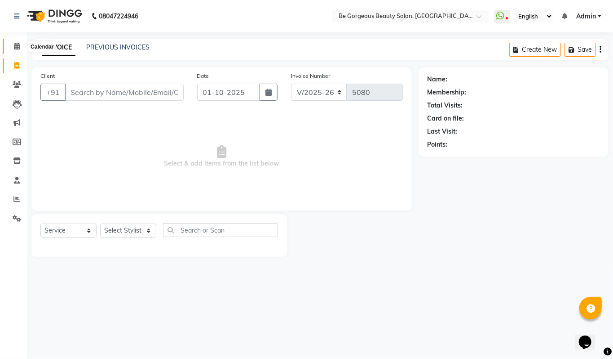
click at [10, 44] on span at bounding box center [17, 46] width 16 height 10
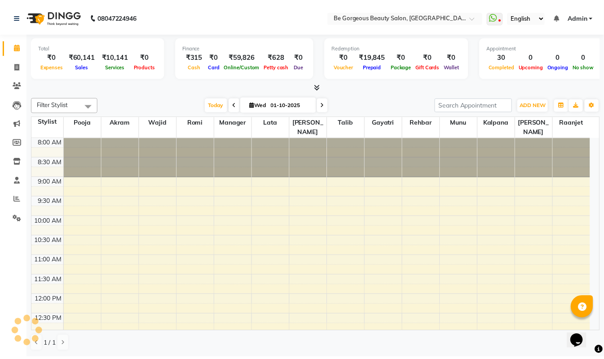
scroll to position [301, 0]
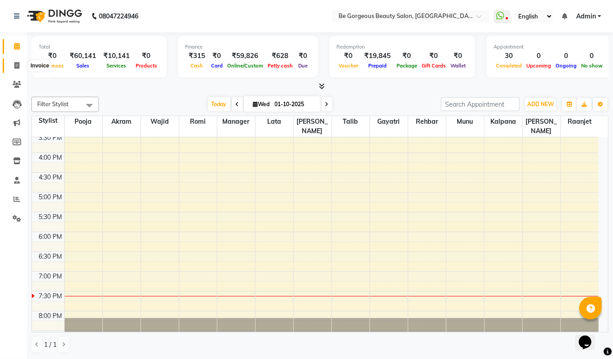
click at [18, 67] on icon at bounding box center [16, 65] width 5 height 7
select select "5405"
select select "service"
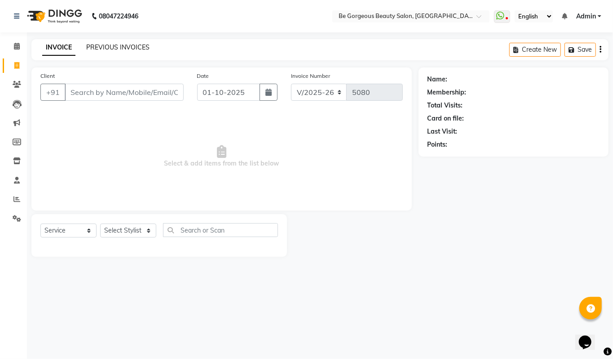
click at [122, 50] on link "PREVIOUS INVOICES" at bounding box center [117, 47] width 63 height 8
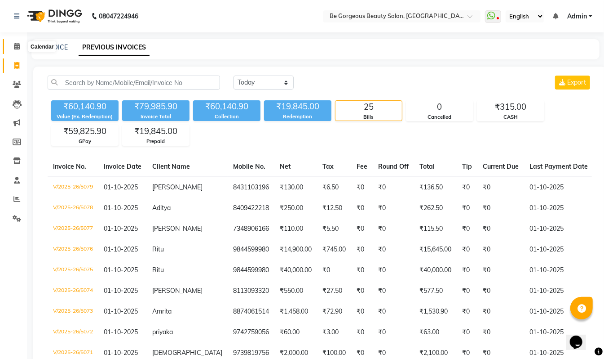
click at [17, 49] on icon at bounding box center [17, 46] width 6 height 7
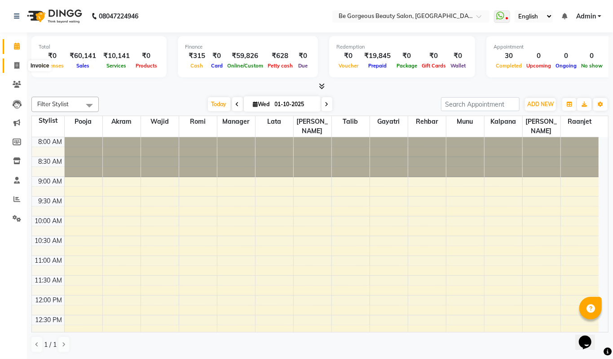
click at [14, 67] on icon at bounding box center [16, 65] width 5 height 7
select select "service"
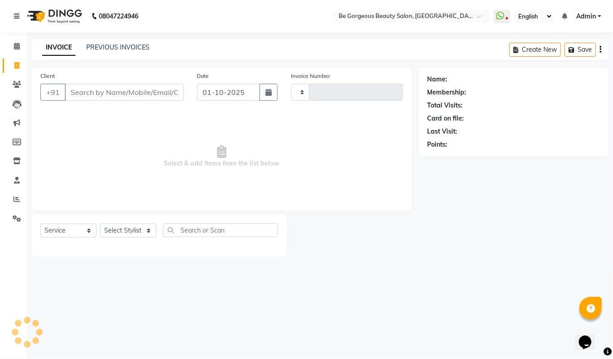
type input "5080"
select select "5405"
click at [15, 48] on icon at bounding box center [17, 46] width 6 height 7
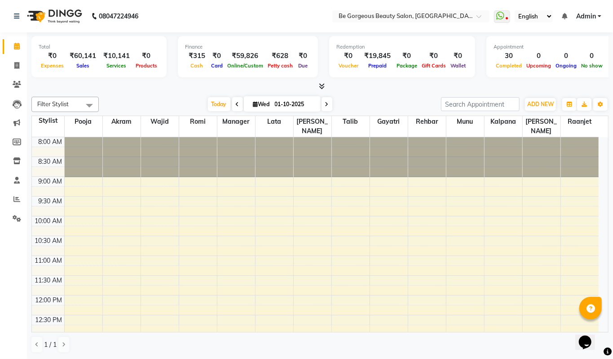
click at [319, 88] on icon at bounding box center [322, 86] width 6 height 7
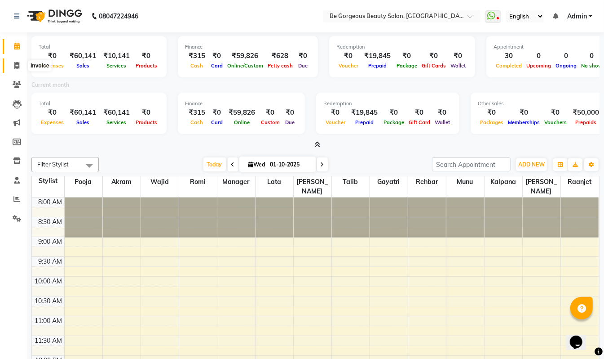
click at [17, 65] on icon at bounding box center [16, 65] width 5 height 7
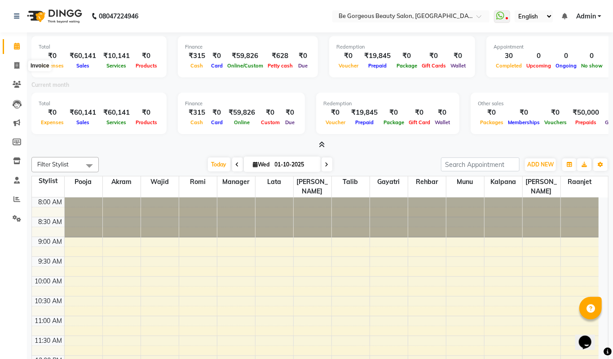
select select "5405"
select select "service"
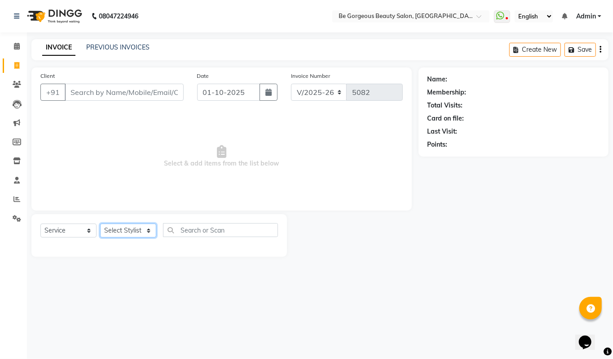
click at [121, 227] on select "Select Stylist" at bounding box center [128, 230] width 56 height 14
select select "83189"
click at [100, 223] on select "Select Stylist [PERSON_NAME] [PERSON_NAME] Manager Munu [PERSON_NAME] Rehbar [P…" at bounding box center [128, 230] width 56 height 14
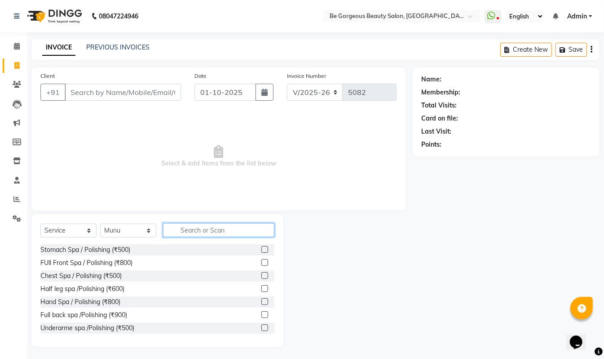
click at [193, 232] on input "text" at bounding box center [218, 230] width 111 height 14
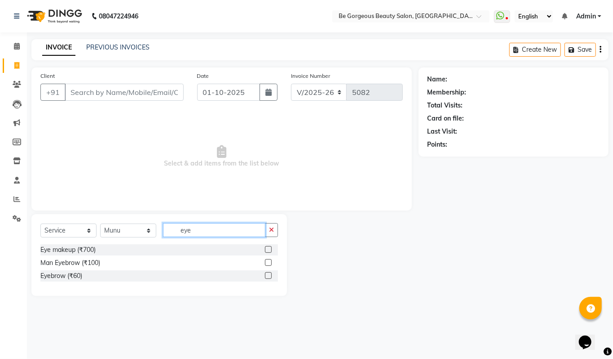
type input "eye"
click at [269, 275] on label at bounding box center [268, 275] width 7 height 7
click at [269, 275] on input "checkbox" at bounding box center [268, 276] width 6 height 6
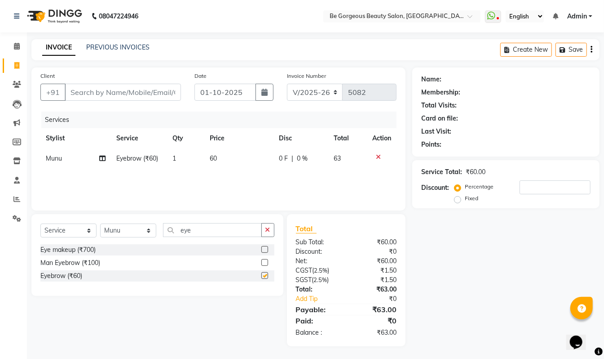
checkbox input "false"
click at [203, 230] on input "eye" at bounding box center [212, 230] width 99 height 14
type input "e"
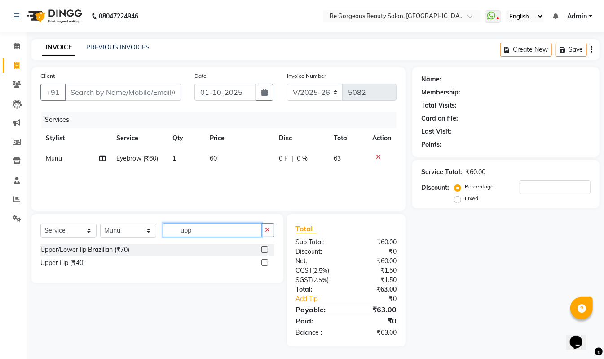
type input "upp"
click at [263, 250] on label at bounding box center [264, 249] width 7 height 7
click at [263, 250] on input "checkbox" at bounding box center [264, 250] width 6 height 6
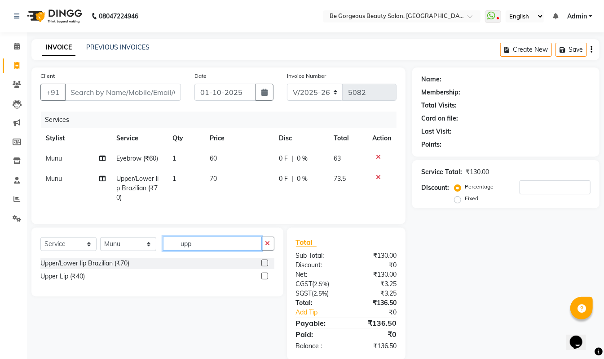
checkbox input "false"
click at [204, 248] on input "upp" at bounding box center [212, 243] width 99 height 14
type input "u"
type input "sid"
click at [265, 266] on label at bounding box center [264, 262] width 7 height 7
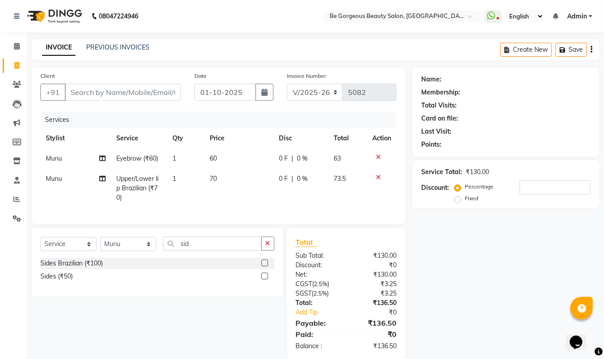
click at [265, 266] on input "checkbox" at bounding box center [264, 263] width 6 height 6
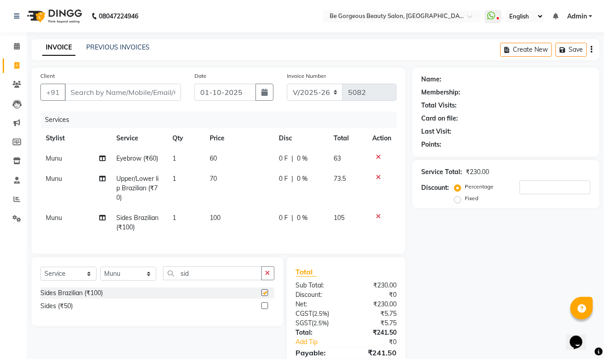
checkbox input "false"
click at [199, 280] on input "sid" at bounding box center [212, 273] width 99 height 14
type input "s"
type input "chi"
click at [266, 296] on label at bounding box center [264, 292] width 7 height 7
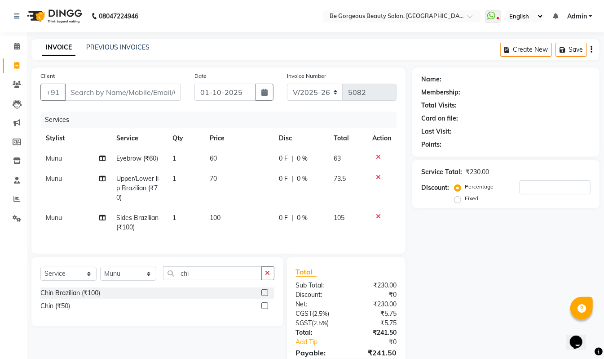
click at [266, 296] on input "checkbox" at bounding box center [264, 293] width 6 height 6
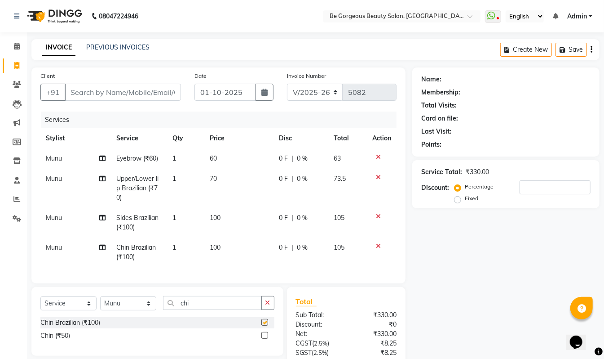
checkbox input "false"
click at [100, 94] on input "Client" at bounding box center [123, 92] width 116 height 17
type input "8"
type input "0"
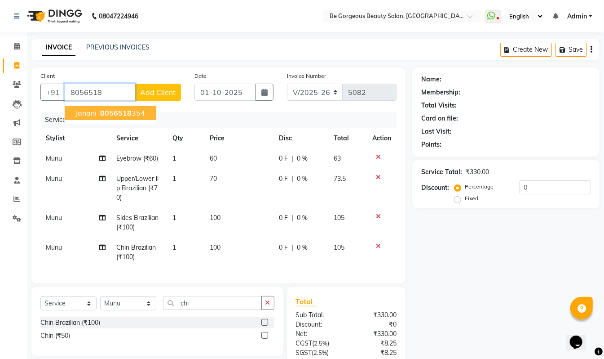
click at [121, 114] on span "8056518" at bounding box center [115, 112] width 31 height 9
type input "8056518354"
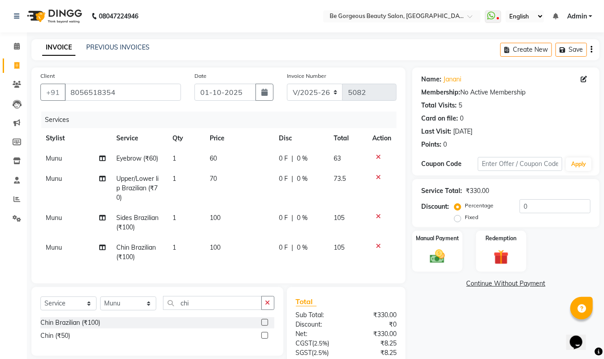
drag, startPoint x: 604, startPoint y: 203, endPoint x: 608, endPoint y: 247, distance: 43.8
click at [604, 247] on html "08047224946 Select Location × Be Gorgeous Beauty Salon, [GEOGRAPHIC_DATA] Whats…" at bounding box center [302, 179] width 604 height 359
click at [491, 317] on div "Name: Janani Membership: No Active Membership Total Visits: 5 Card on file: 0 L…" at bounding box center [509, 242] width 194 height 351
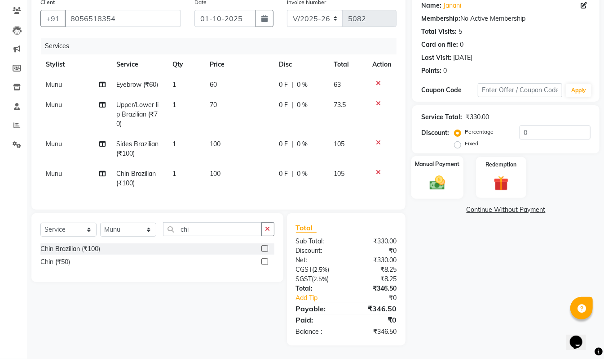
click at [440, 173] on img at bounding box center [437, 182] width 25 height 18
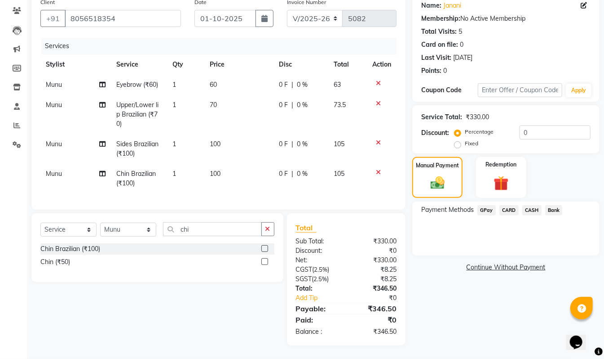
click at [489, 205] on span "GPay" at bounding box center [487, 210] width 18 height 10
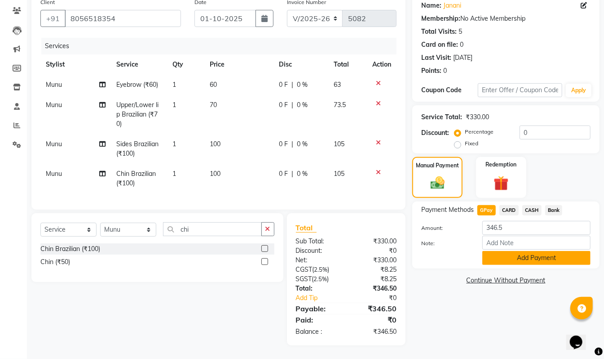
click at [542, 251] on button "Add Payment" at bounding box center [537, 258] width 108 height 14
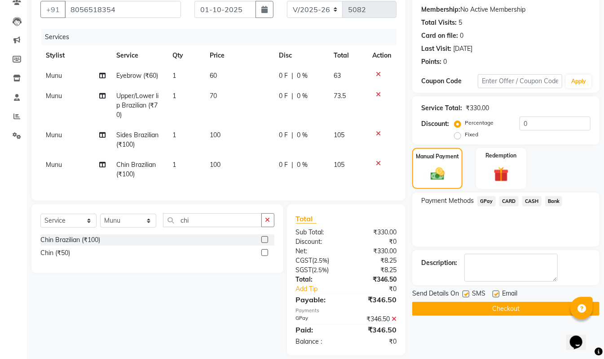
scroll to position [101, 0]
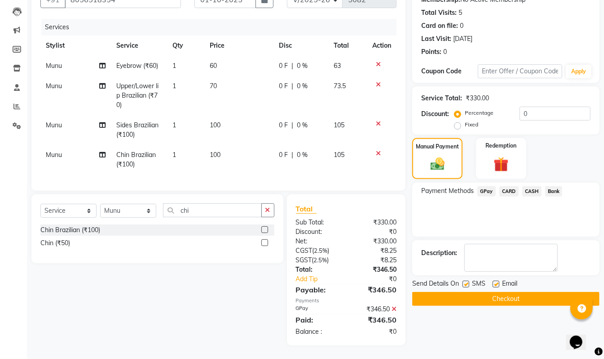
click at [559, 292] on button "Checkout" at bounding box center [505, 299] width 187 height 14
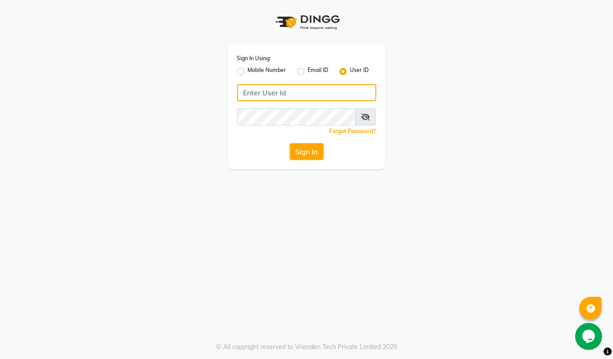
type input "94494097201"
